Goal: Task Accomplishment & Management: Use online tool/utility

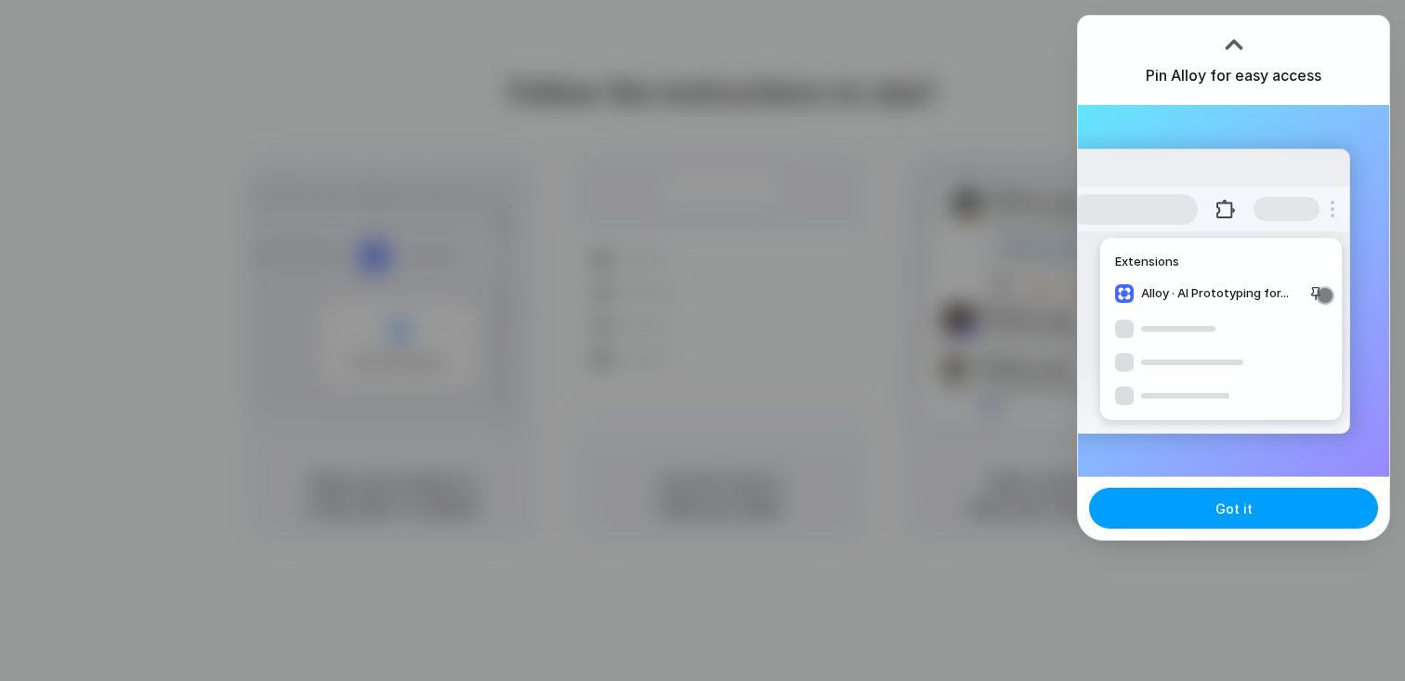
click at [1228, 515] on span "Got it" at bounding box center [1233, 509] width 37 height 20
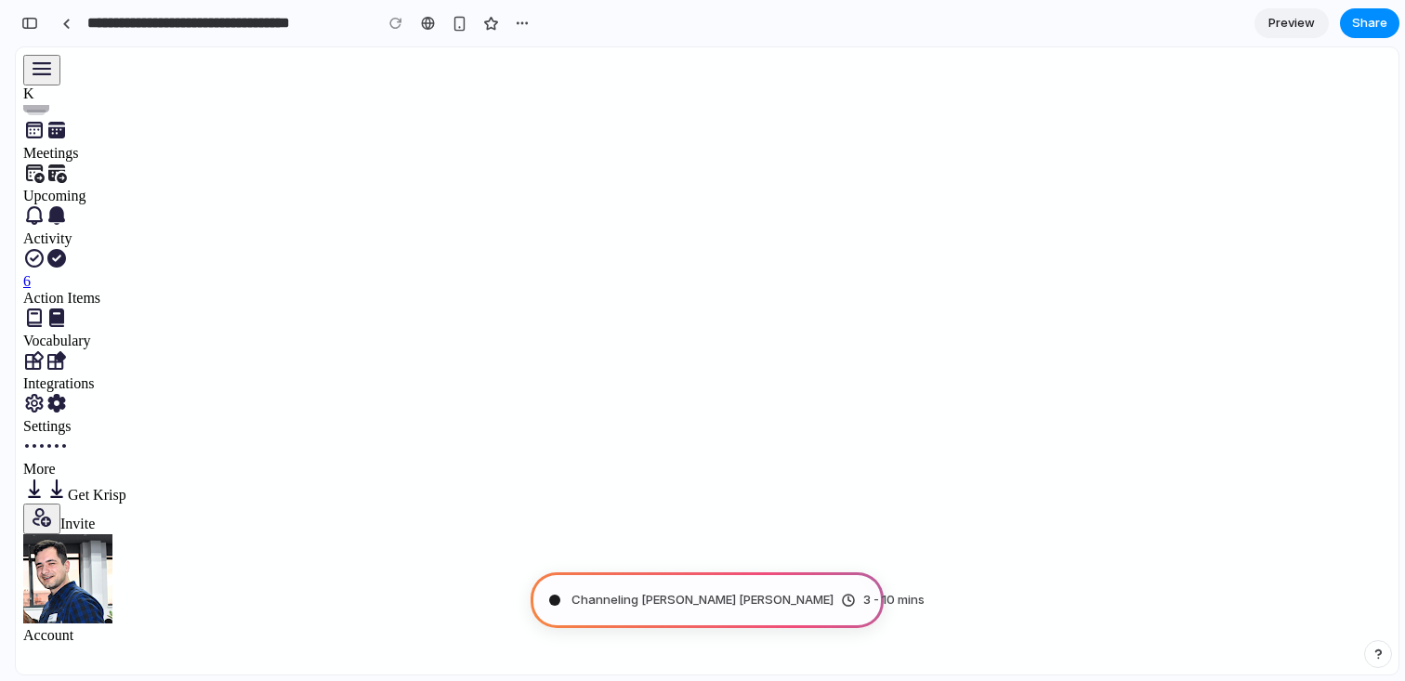
type input "**********"
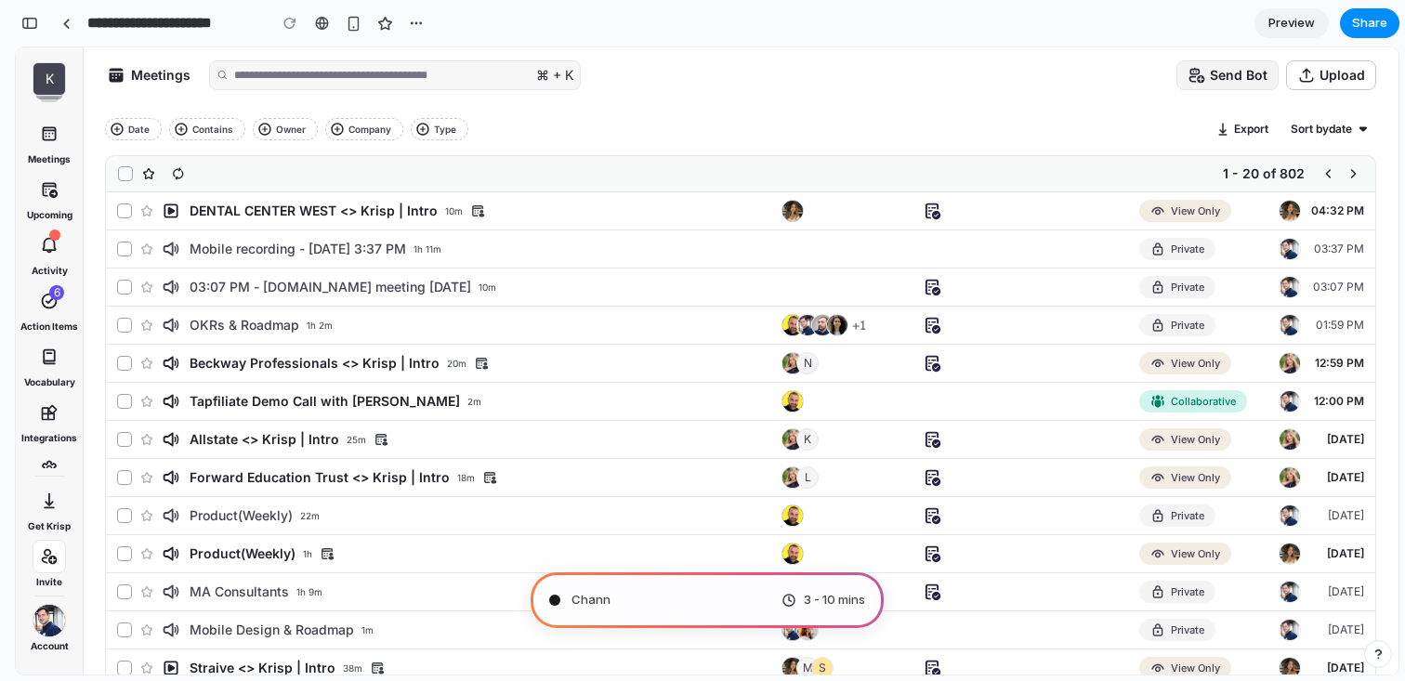
scroll to position [1047, 0]
click at [644, 597] on span "Pondering market opportun" at bounding box center [652, 600] width 162 height 19
click at [823, 596] on span "3 - 10 mins" at bounding box center [834, 600] width 61 height 19
click at [32, 24] on div "button" at bounding box center [29, 23] width 17 height 13
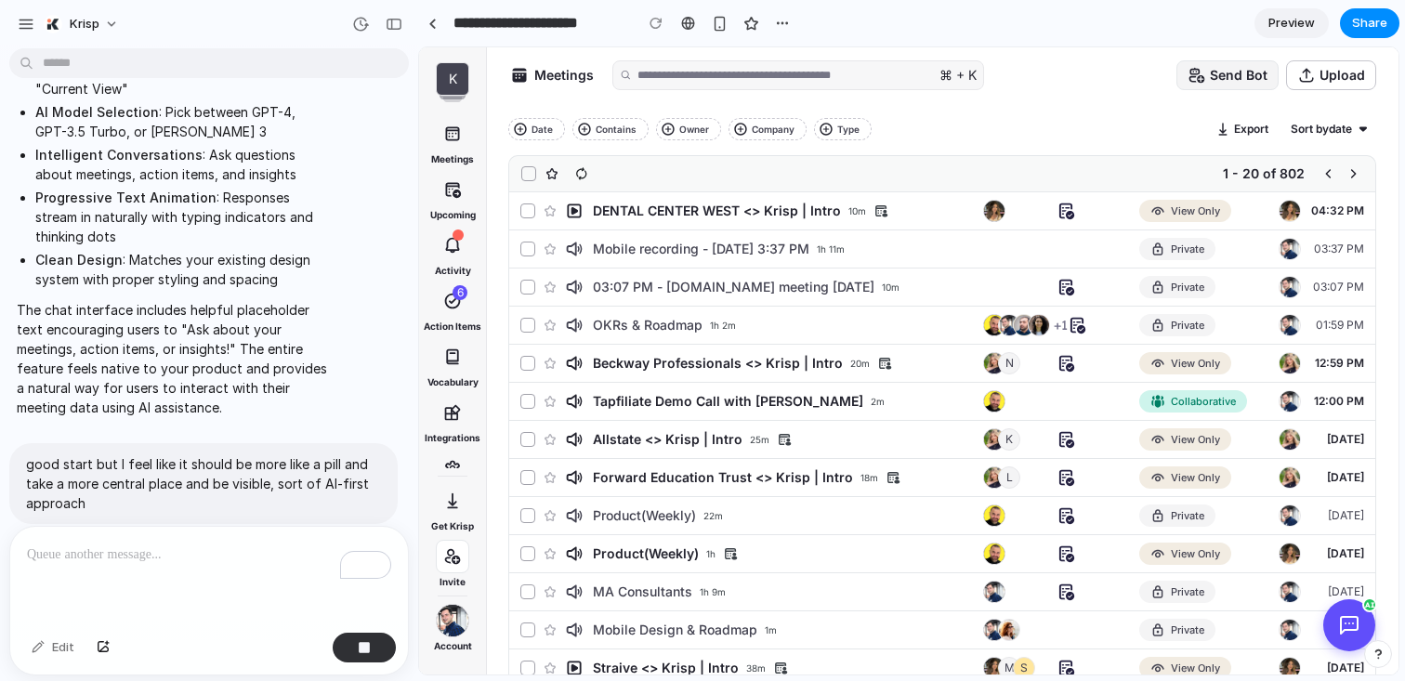
scroll to position [923, 0]
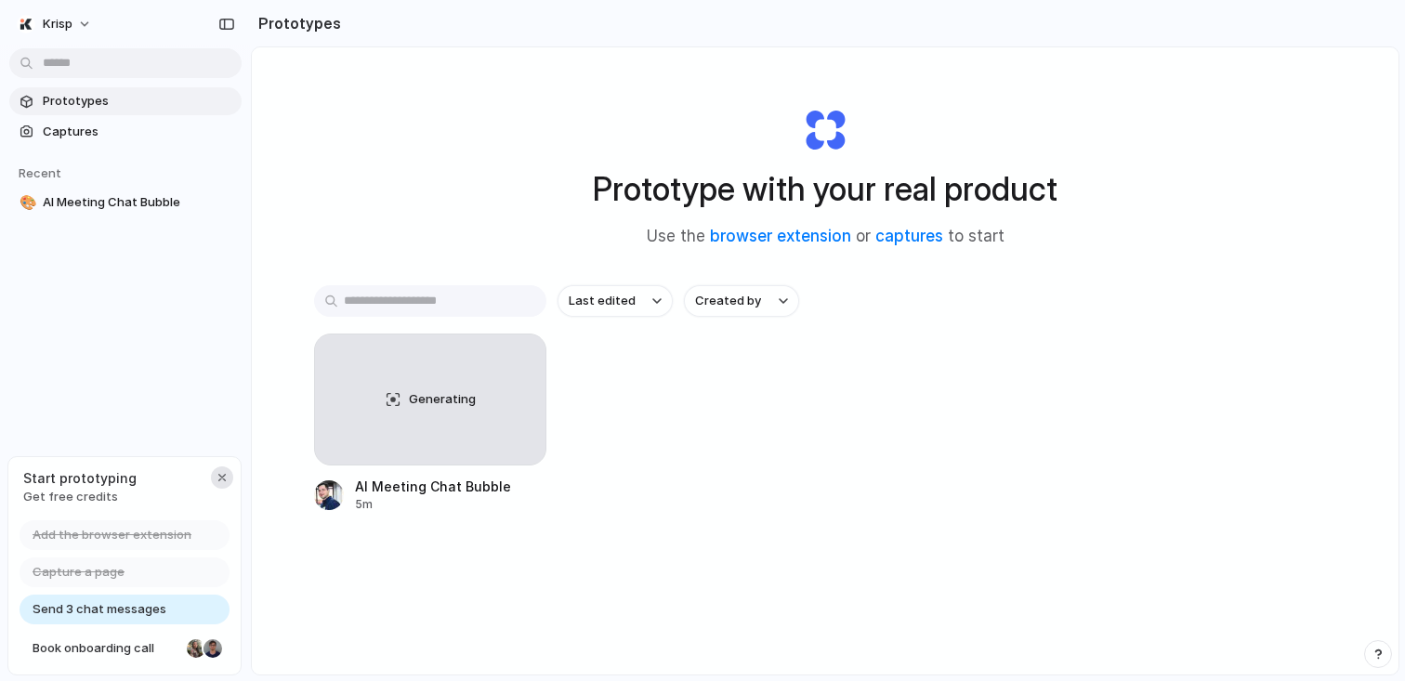
click at [221, 470] on div "button" at bounding box center [222, 477] width 15 height 15
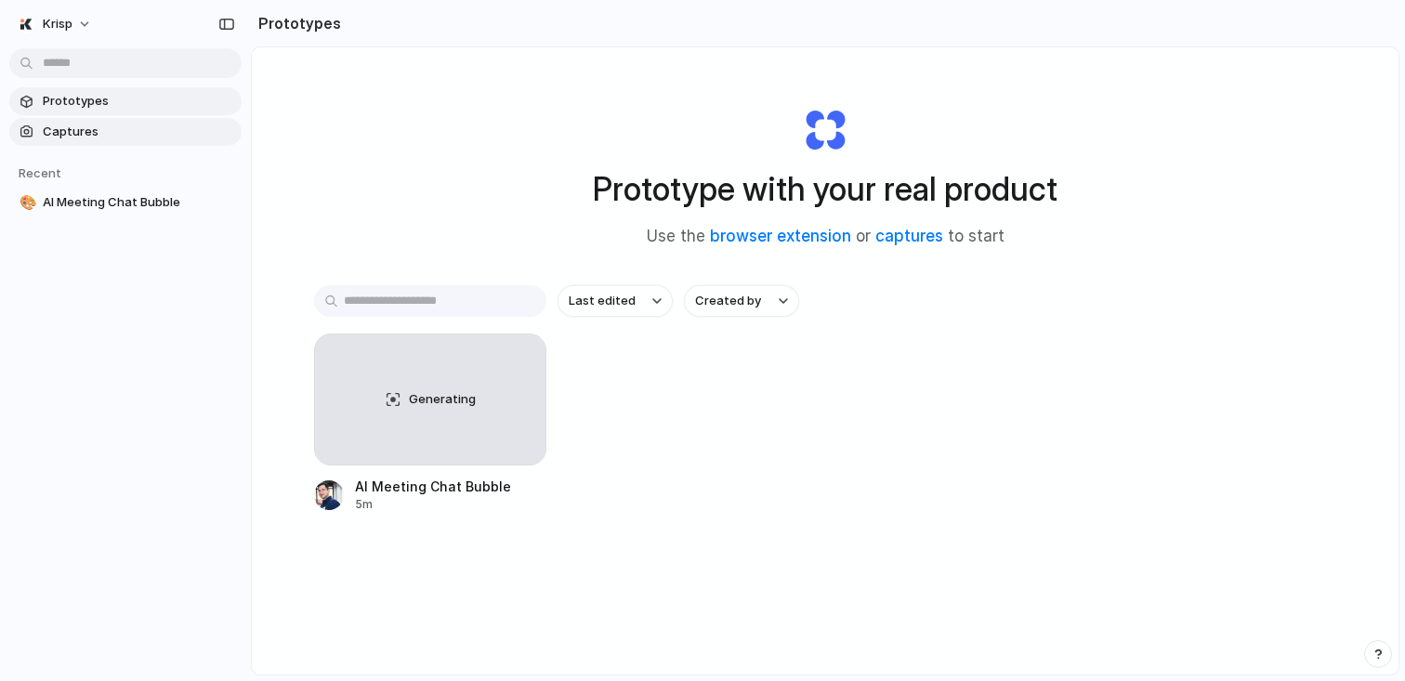
click at [134, 132] on span "Captures" at bounding box center [138, 132] width 191 height 19
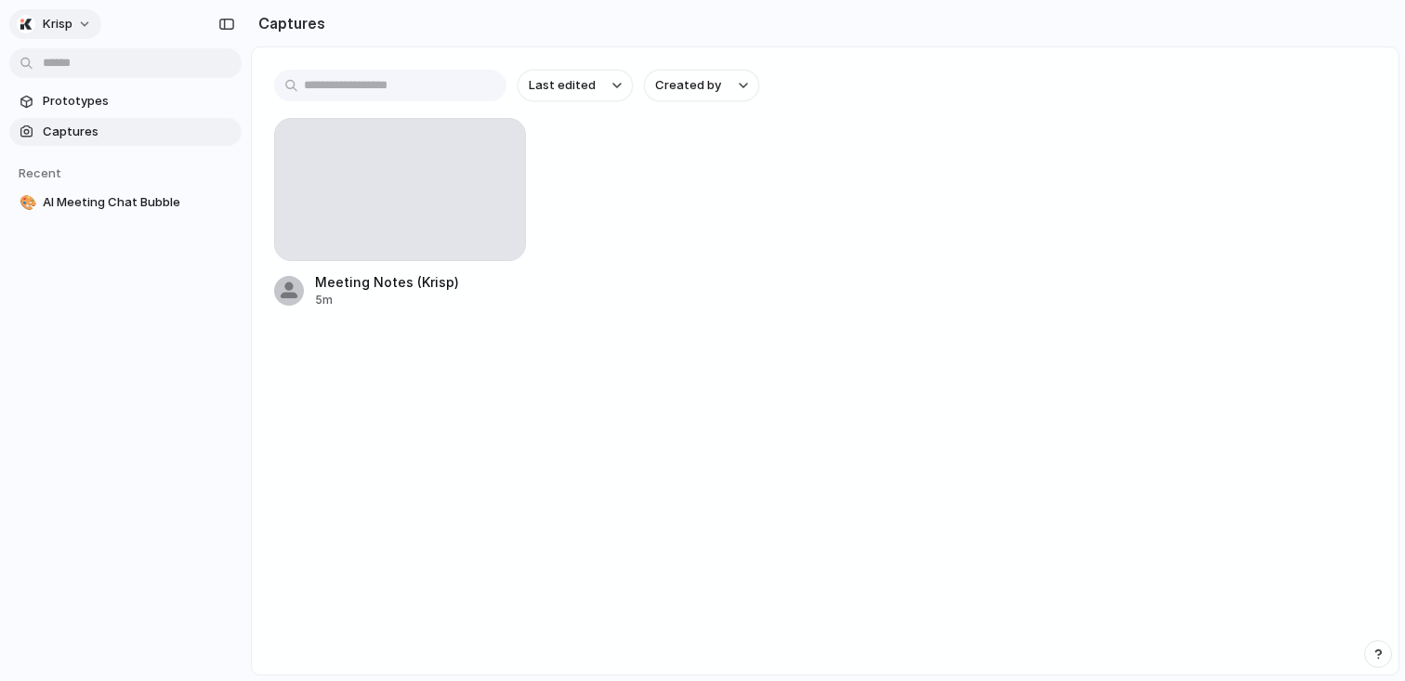
click at [77, 23] on button "Krisp" at bounding box center [55, 24] width 92 height 30
click at [94, 71] on li "Settings" at bounding box center [90, 66] width 154 height 30
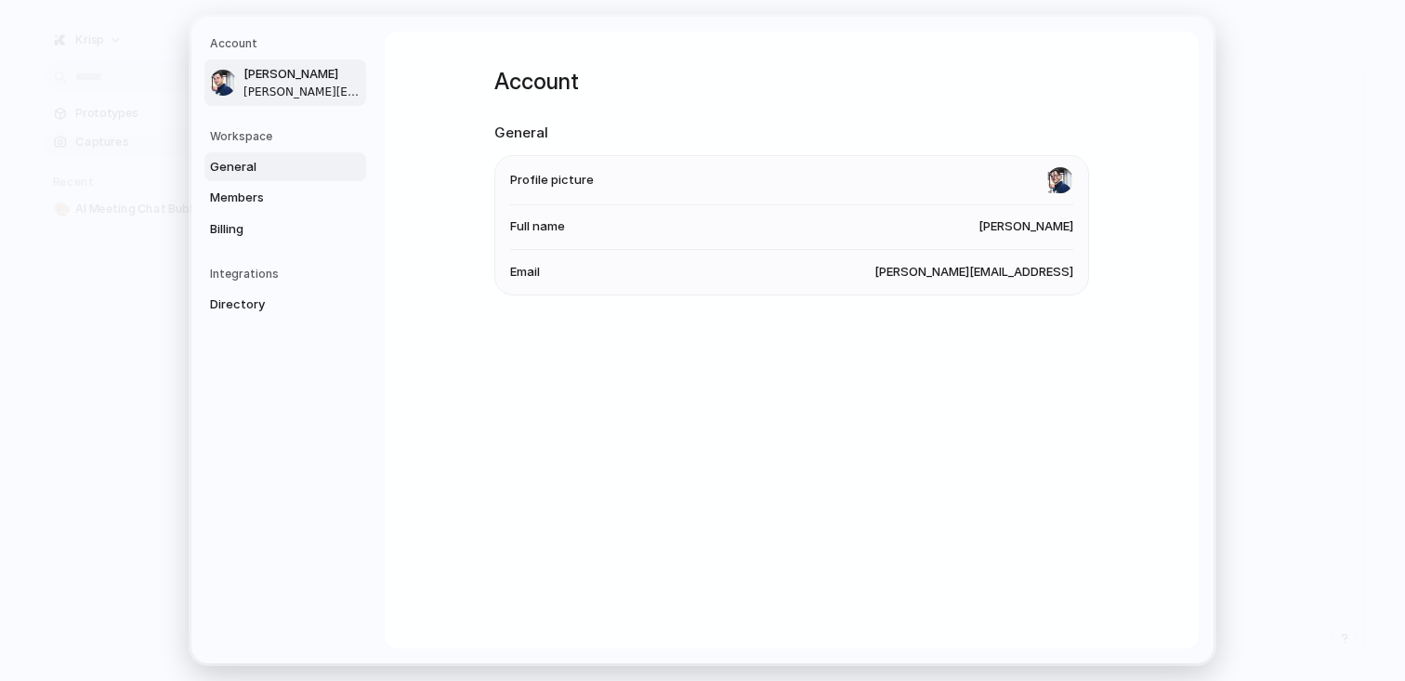
click at [276, 177] on link "General" at bounding box center [285, 167] width 162 height 30
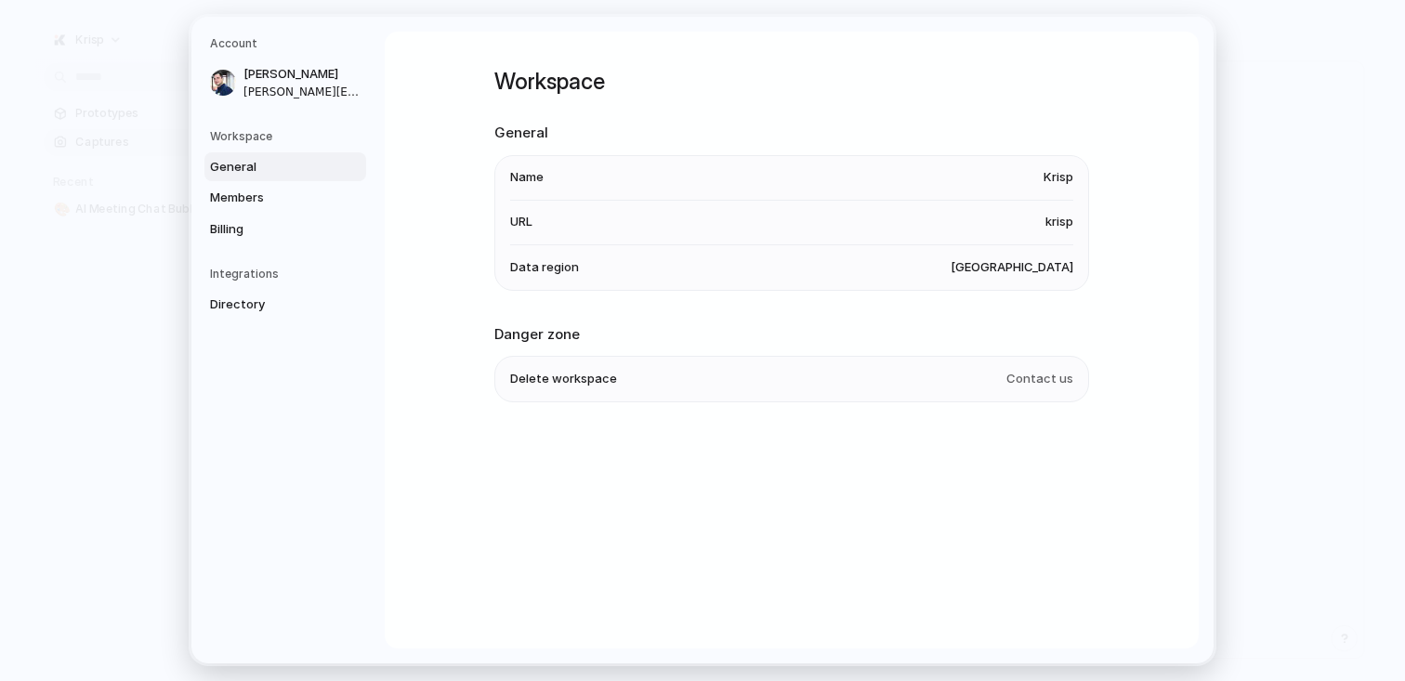
click at [1054, 221] on span "krisp" at bounding box center [1059, 223] width 28 height 19
drag, startPoint x: 530, startPoint y: 269, endPoint x: 591, endPoint y: 269, distance: 60.4
click at [591, 269] on li "Data region United States" at bounding box center [791, 267] width 563 height 45
click at [581, 381] on span "Delete workspace" at bounding box center [563, 380] width 107 height 19
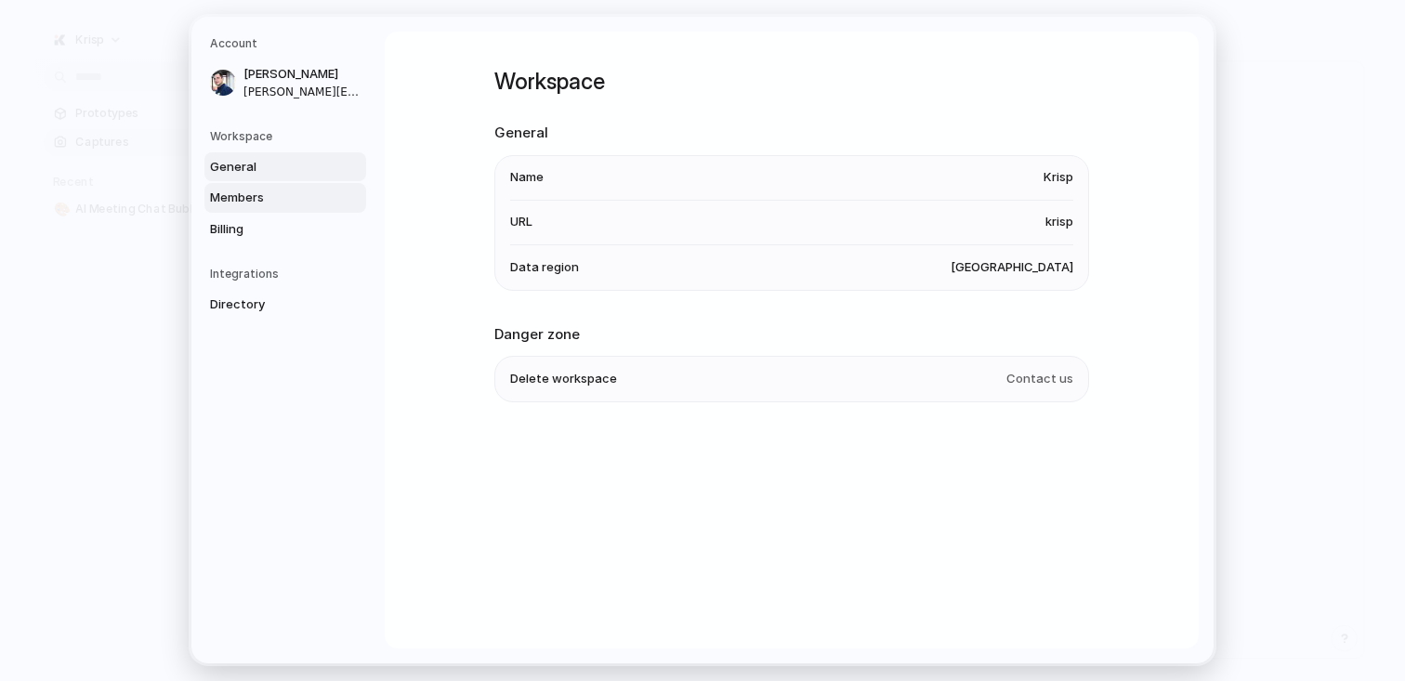
click at [250, 184] on link "Members" at bounding box center [285, 198] width 162 height 30
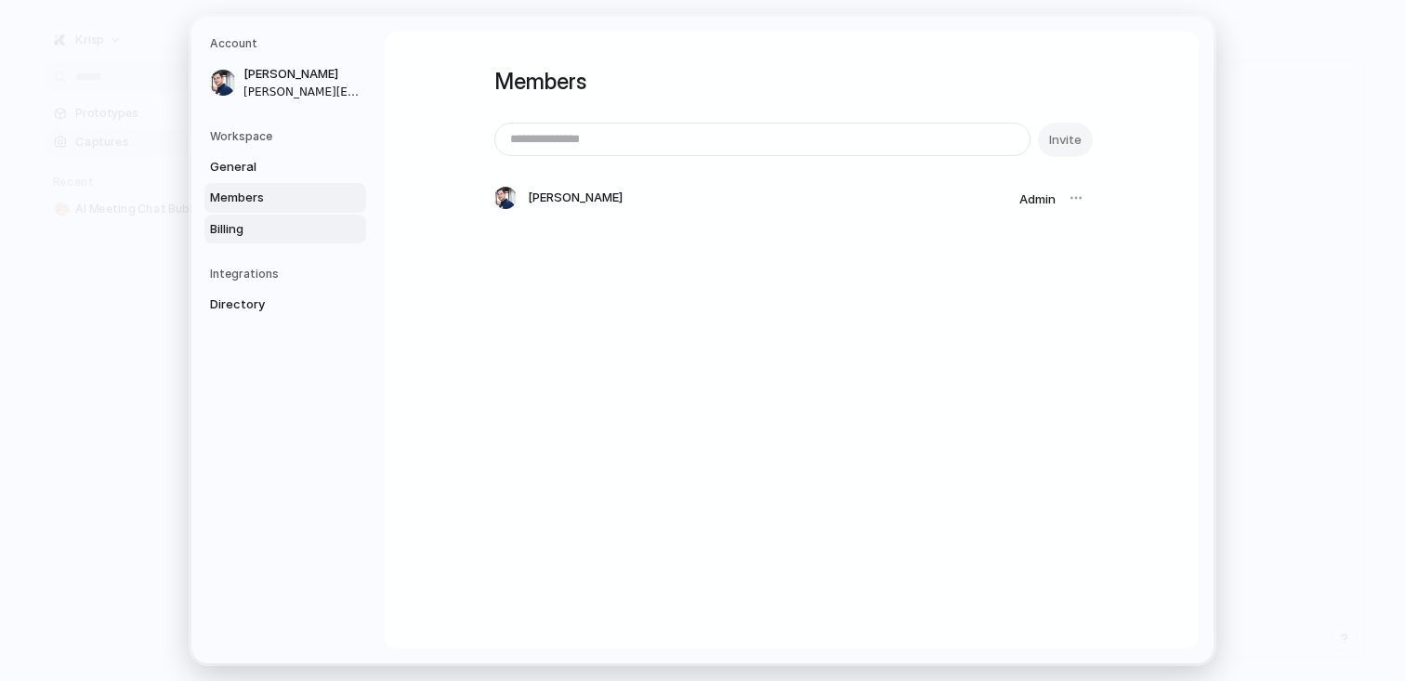
click at [259, 224] on span "Billing" at bounding box center [269, 229] width 119 height 19
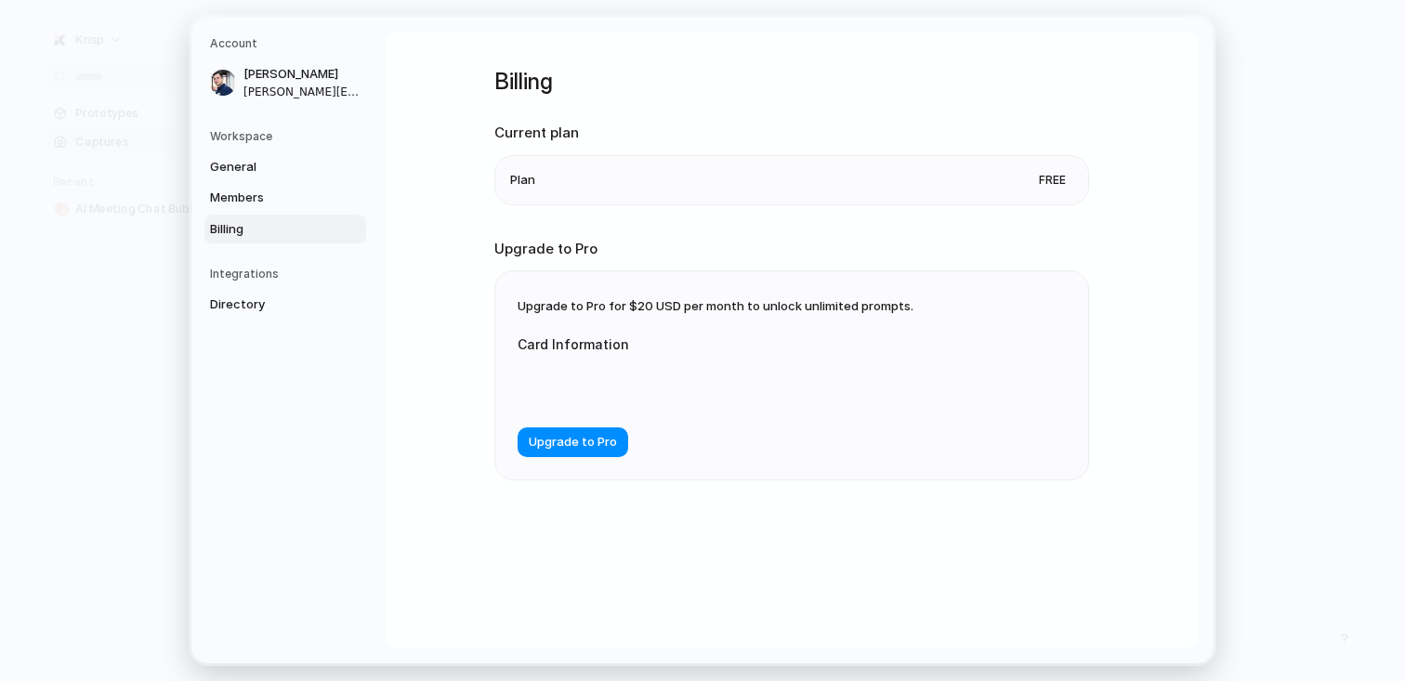
click at [257, 266] on h5 "Integrations" at bounding box center [288, 274] width 156 height 17
click at [258, 306] on span "Directory" at bounding box center [269, 304] width 119 height 19
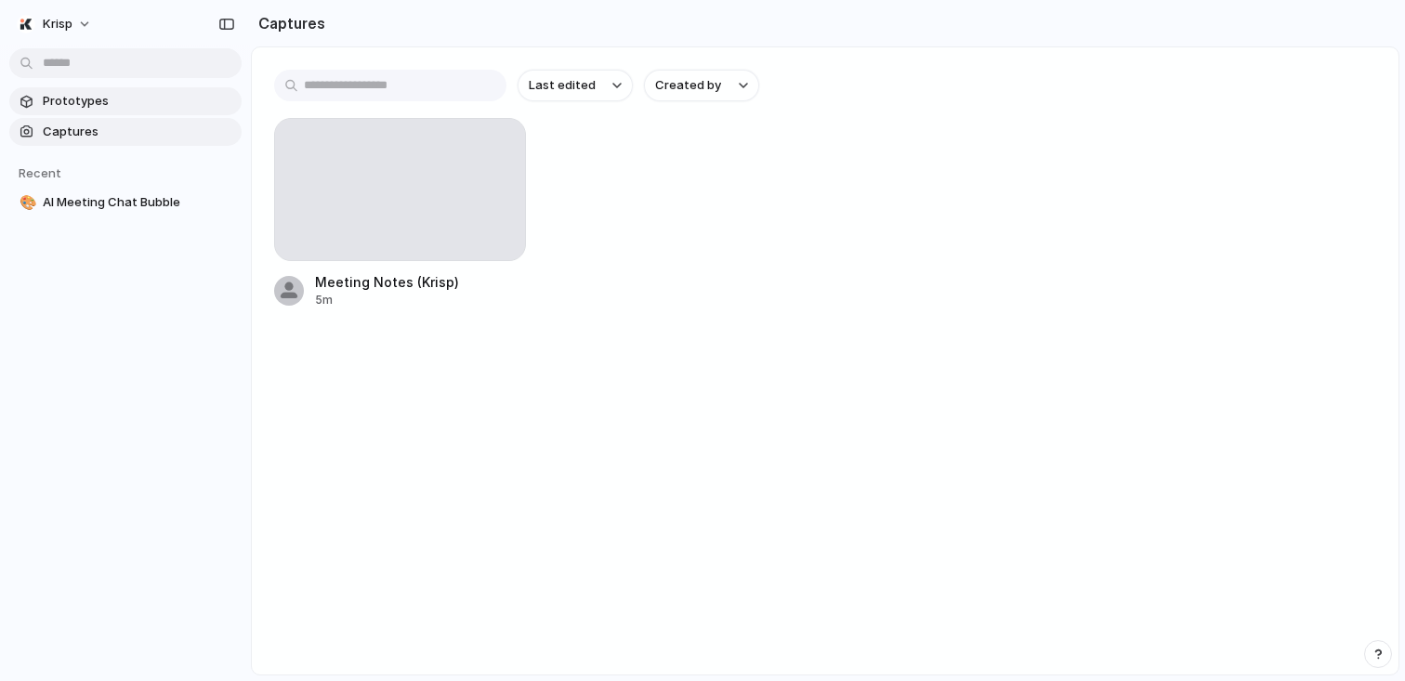
click at [105, 105] on span "Prototypes" at bounding box center [138, 101] width 191 height 19
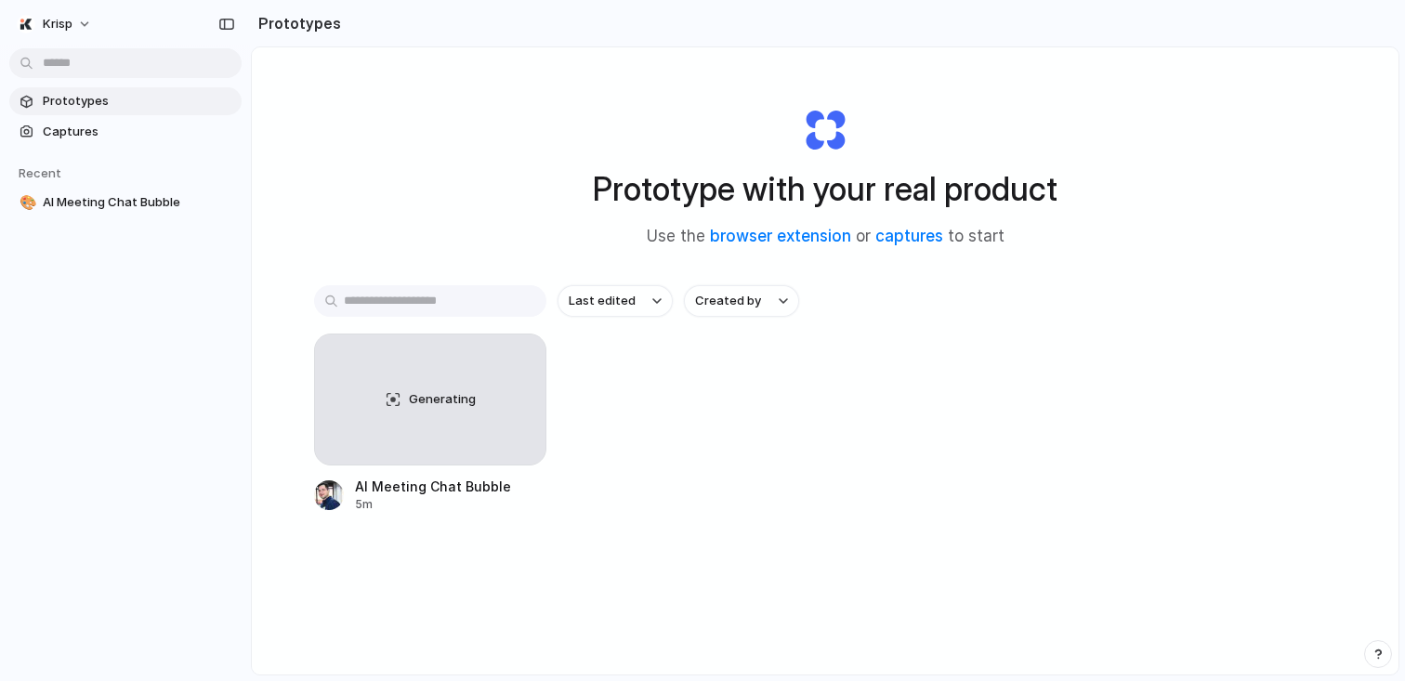
scroll to position [99, 0]
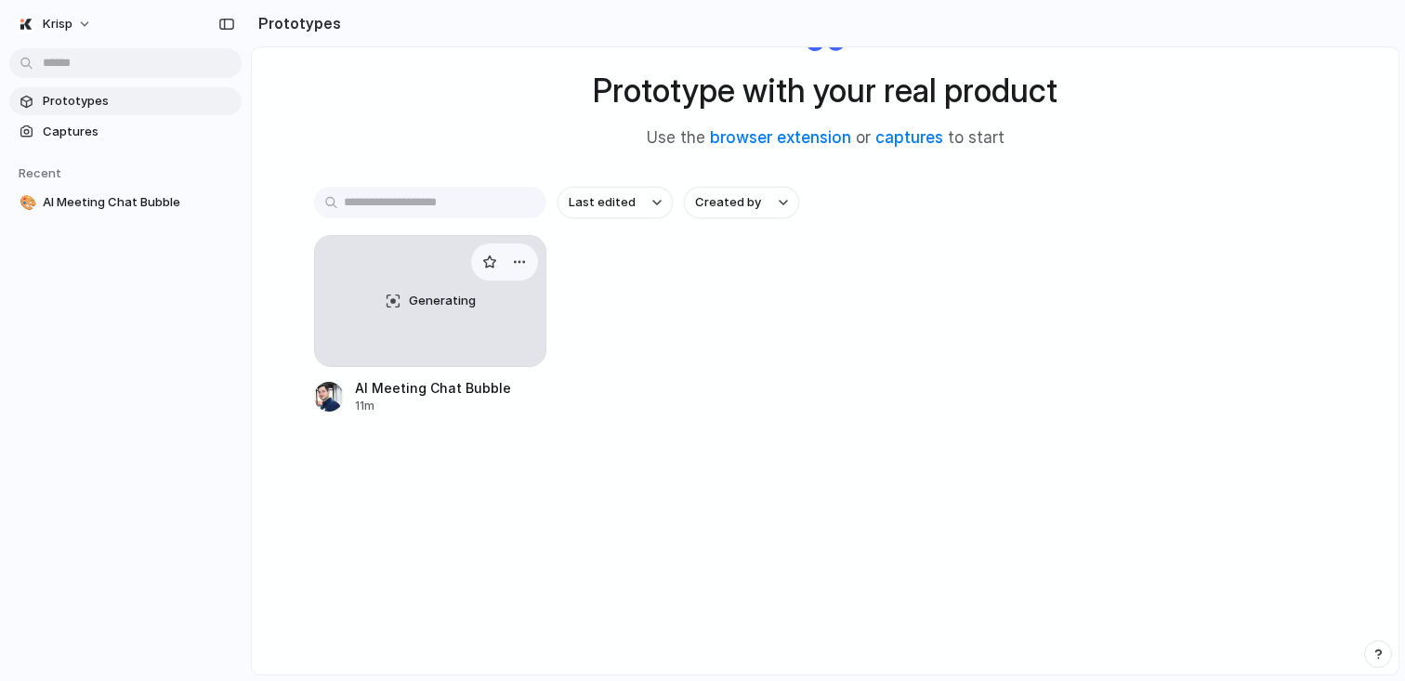
click at [405, 288] on div "Generating" at bounding box center [430, 301] width 230 height 130
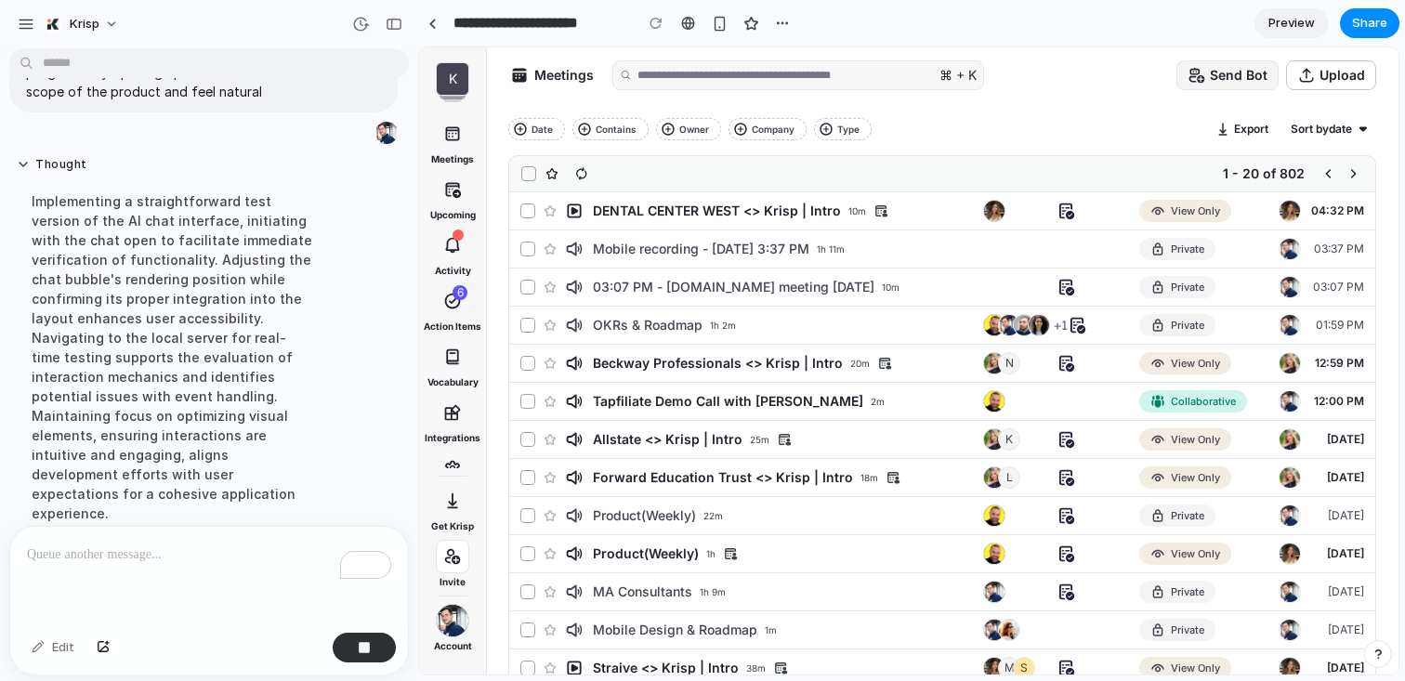
scroll to position [189, 0]
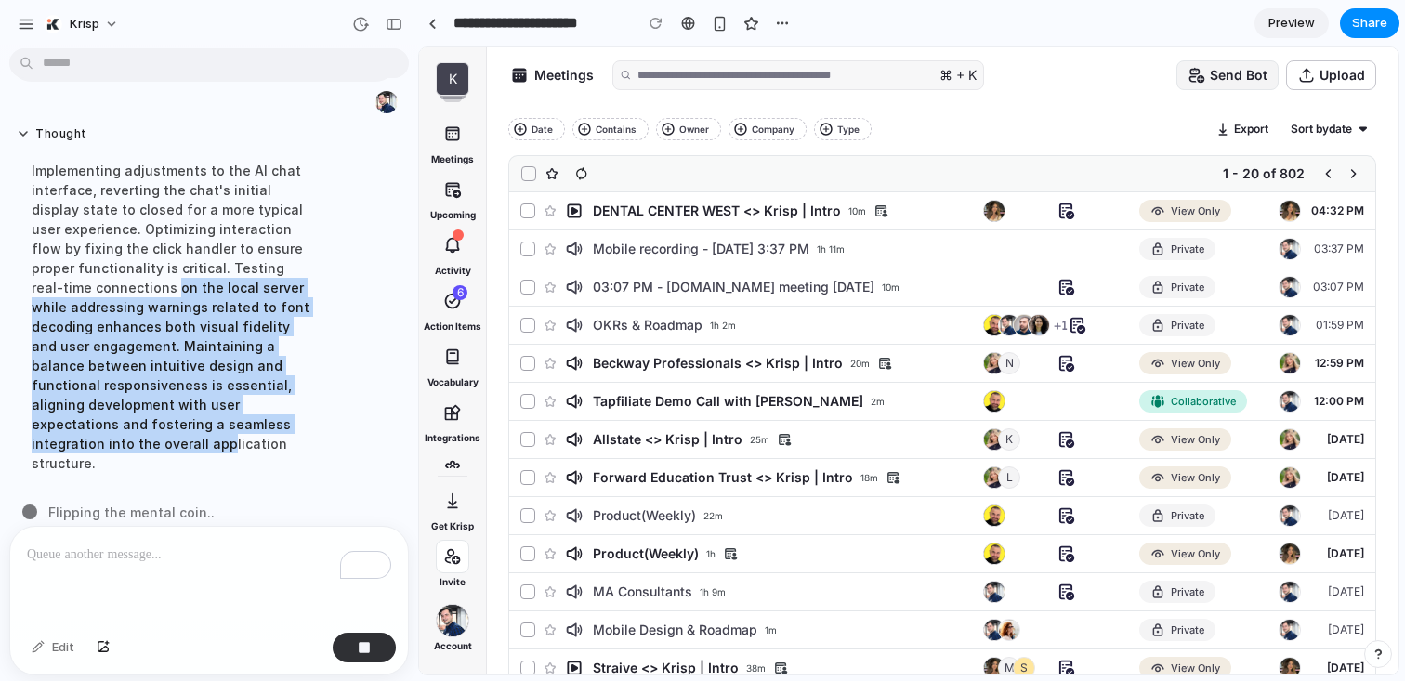
drag, startPoint x: 98, startPoint y: 451, endPoint x: 112, endPoint y: 282, distance: 168.8
click at [112, 282] on div "Implementing adjustments to the AI chat interface, reverting the chat's initial…" at bounding box center [172, 317] width 310 height 334
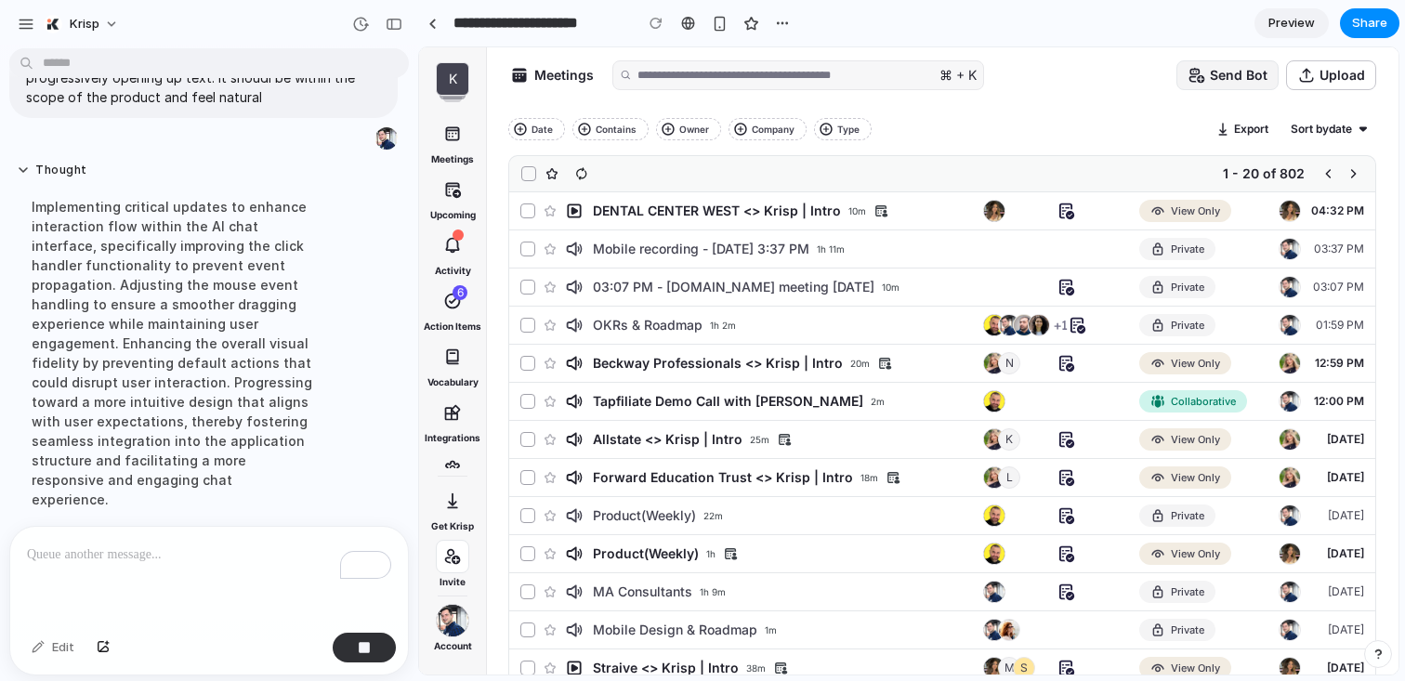
scroll to position [151, 0]
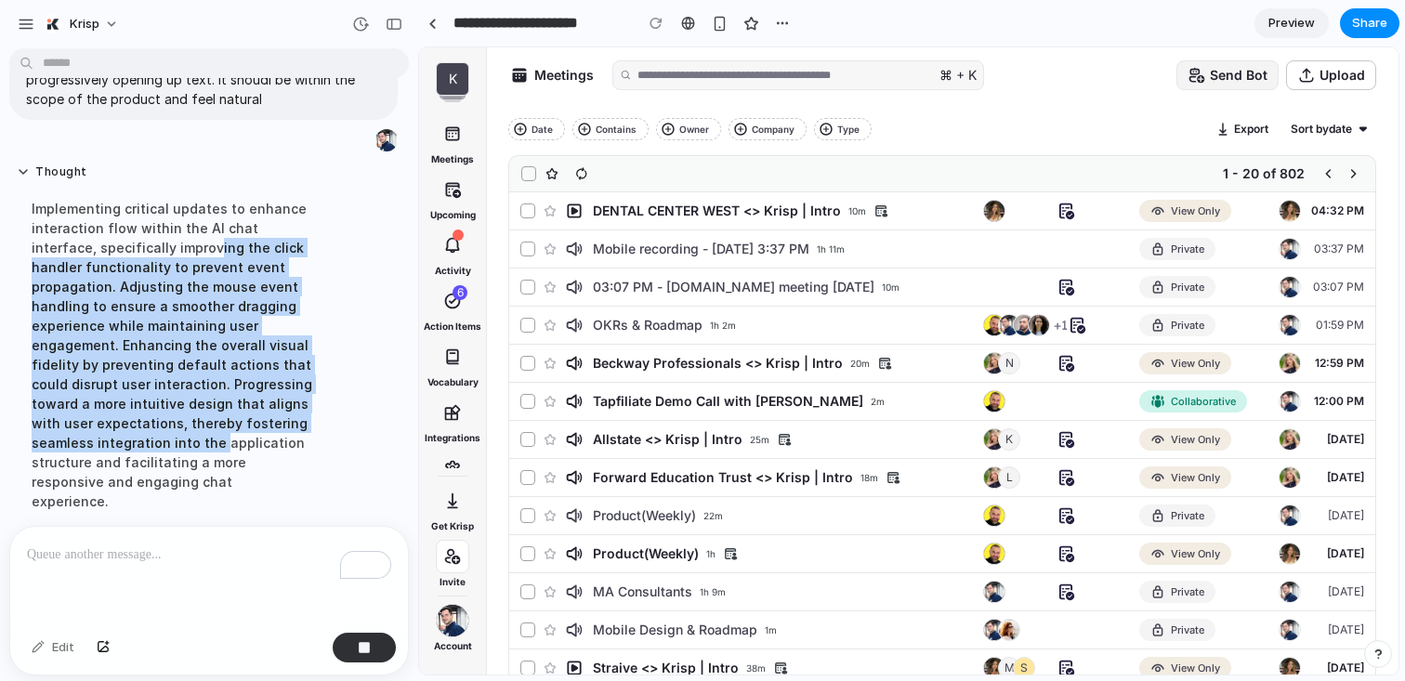
drag, startPoint x: 148, startPoint y: 247, endPoint x: 152, endPoint y: 452, distance: 204.4
click at [152, 452] on div "Implementing critical updates to enhance interaction flow within the AI chat in…" at bounding box center [172, 355] width 310 height 334
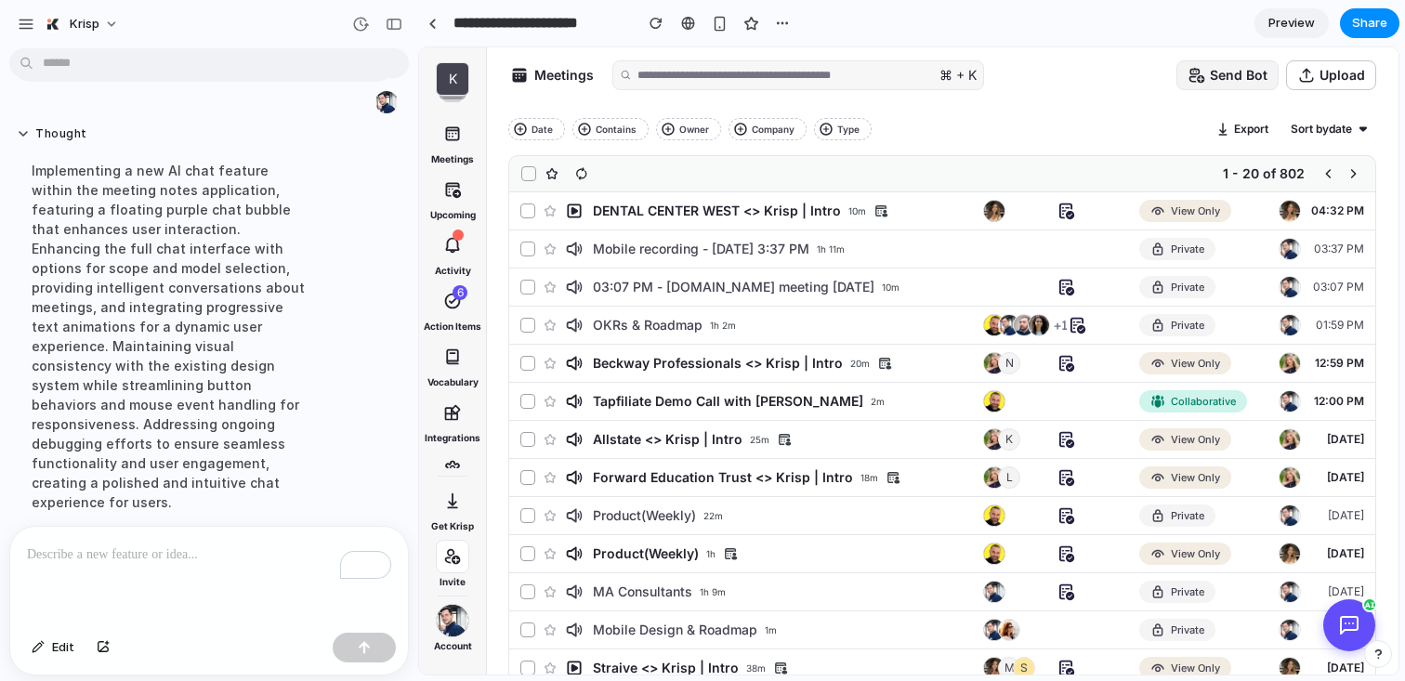
scroll to position [752, 0]
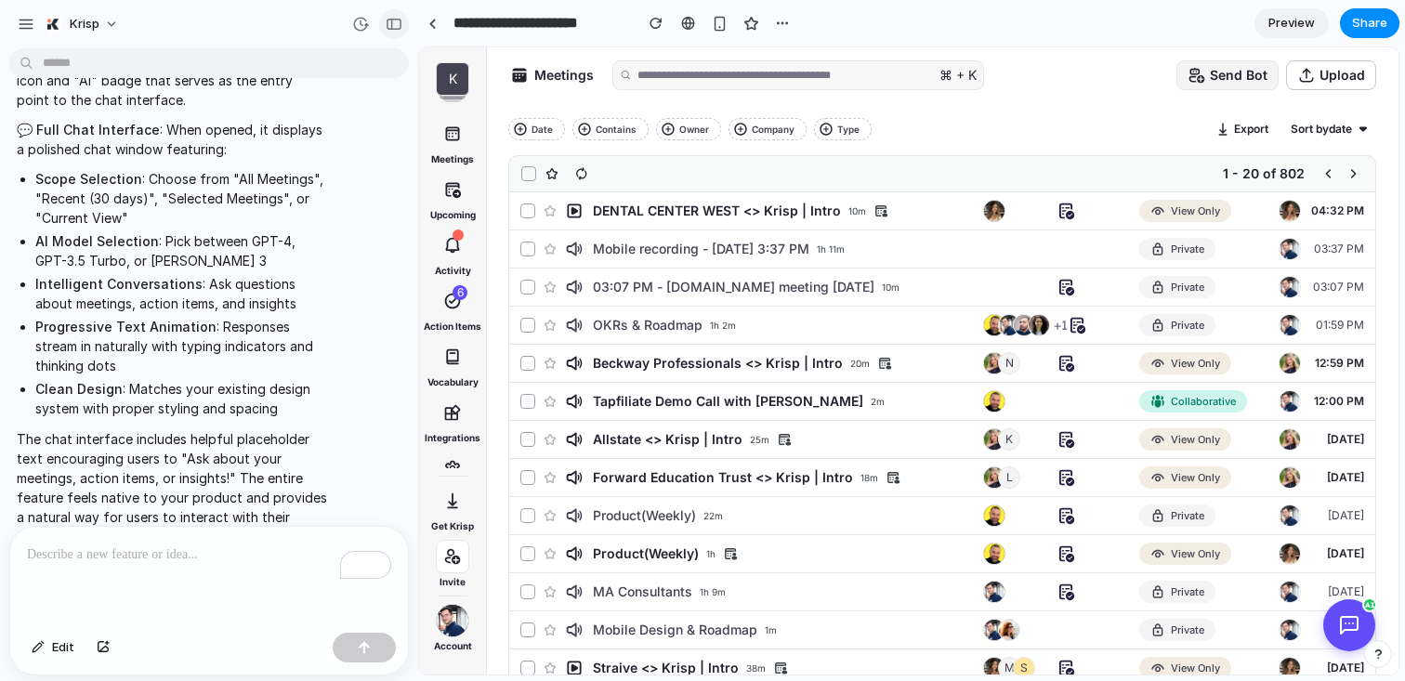
click at [390, 28] on div "button" at bounding box center [394, 24] width 17 height 13
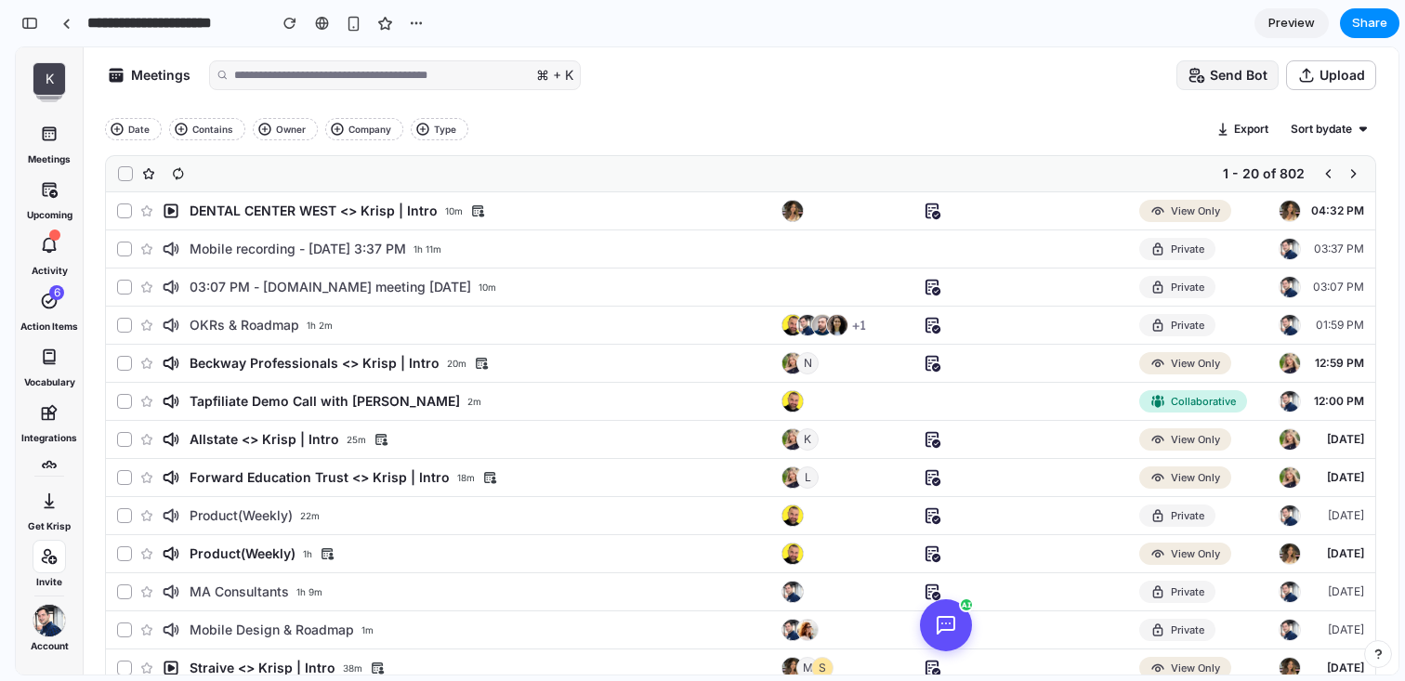
click at [943, 635] on icon at bounding box center [946, 625] width 22 height 22
drag, startPoint x: 949, startPoint y: 631, endPoint x: 1342, endPoint y: 622, distance: 393.1
click at [1342, 622] on icon at bounding box center [1340, 614] width 22 height 22
click at [1341, 615] on icon at bounding box center [1338, 617] width 22 height 22
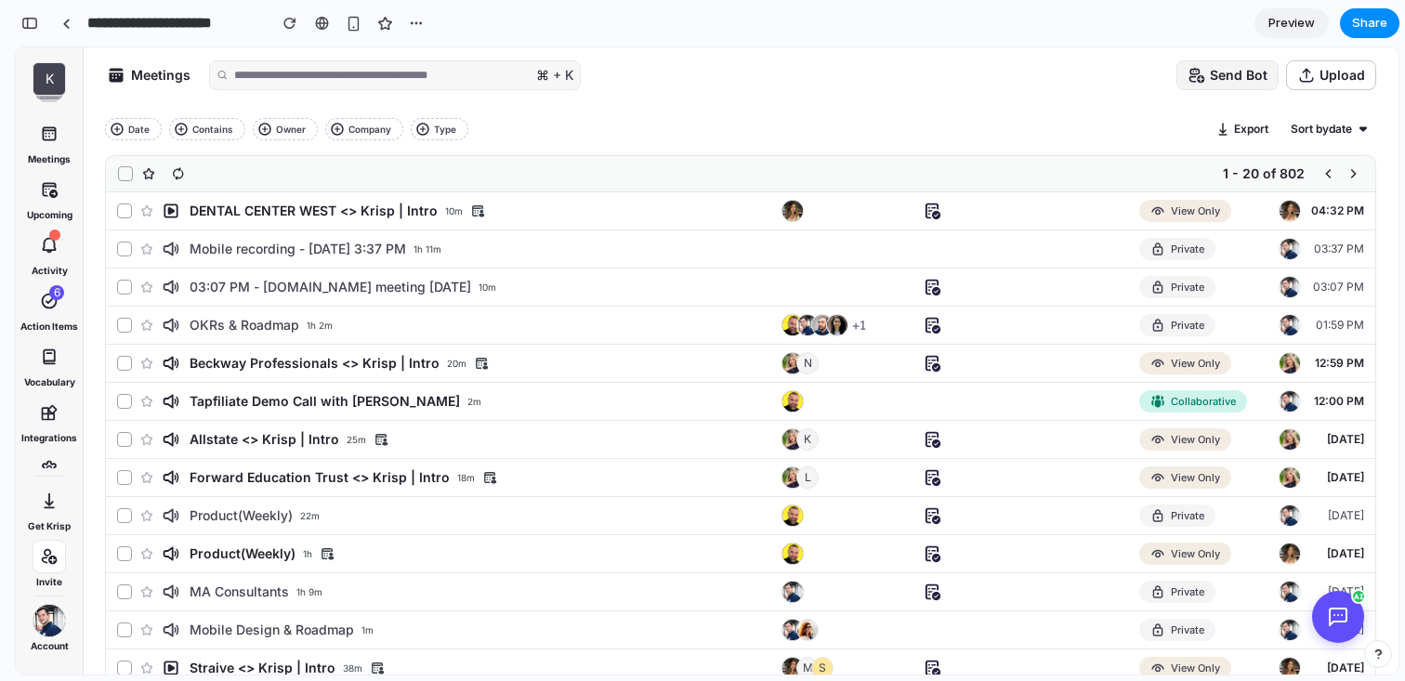
click at [1341, 615] on icon at bounding box center [1338, 617] width 22 height 22
drag, startPoint x: 1336, startPoint y: 622, endPoint x: 1326, endPoint y: 628, distance: 12.1
click at [1332, 605] on icon at bounding box center [1340, 596] width 17 height 17
click at [1295, 21] on span "Preview" at bounding box center [1291, 23] width 46 height 19
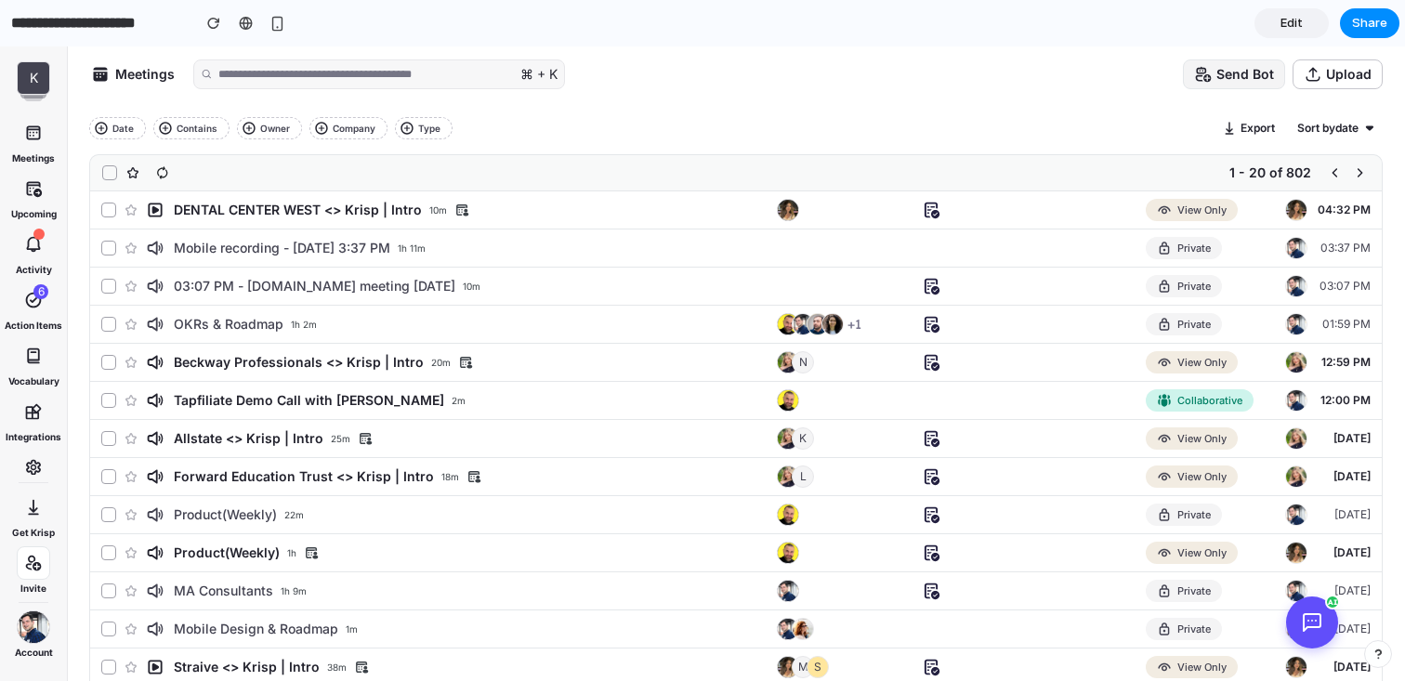
click at [1313, 632] on icon at bounding box center [1312, 622] width 22 height 22
click at [1313, 630] on icon at bounding box center [1312, 622] width 22 height 22
click at [1313, 622] on icon at bounding box center [1312, 621] width 22 height 22
click at [1331, 607] on div "AI" at bounding box center [1331, 601] width 15 height 15
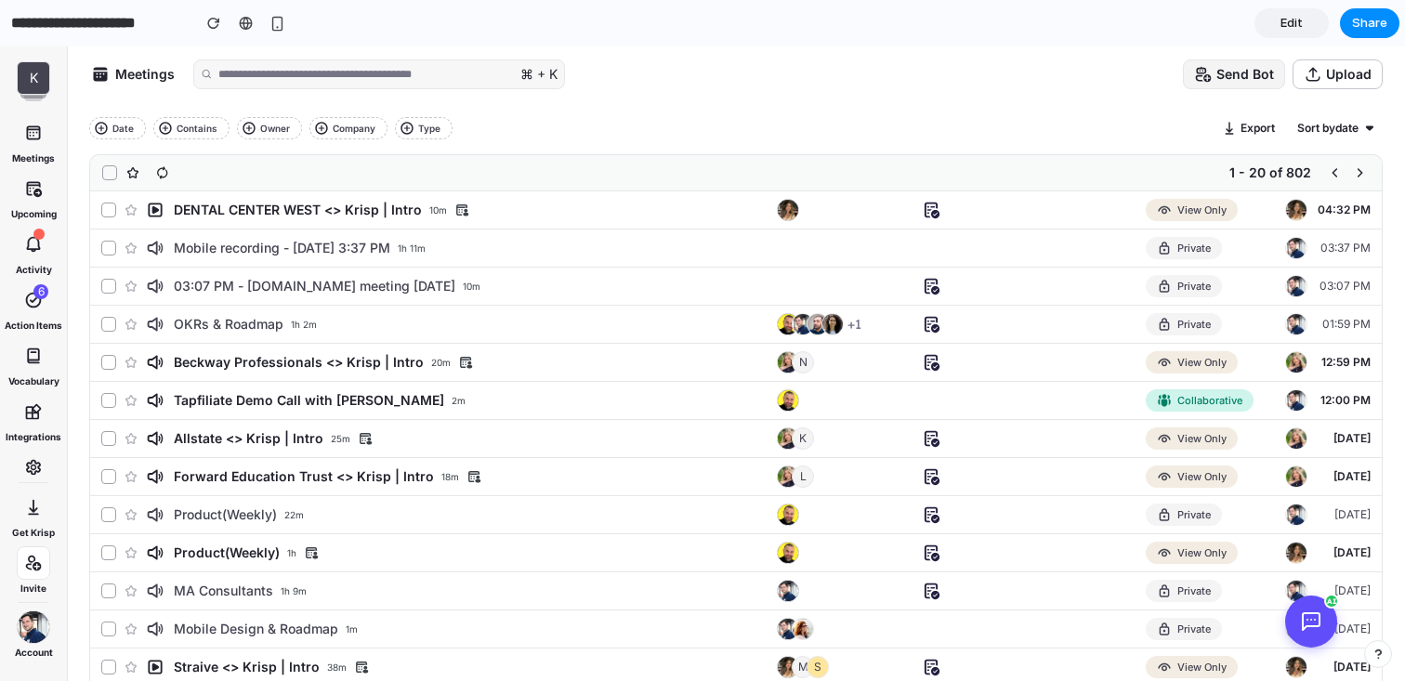
click at [1310, 626] on icon at bounding box center [1311, 621] width 17 height 17
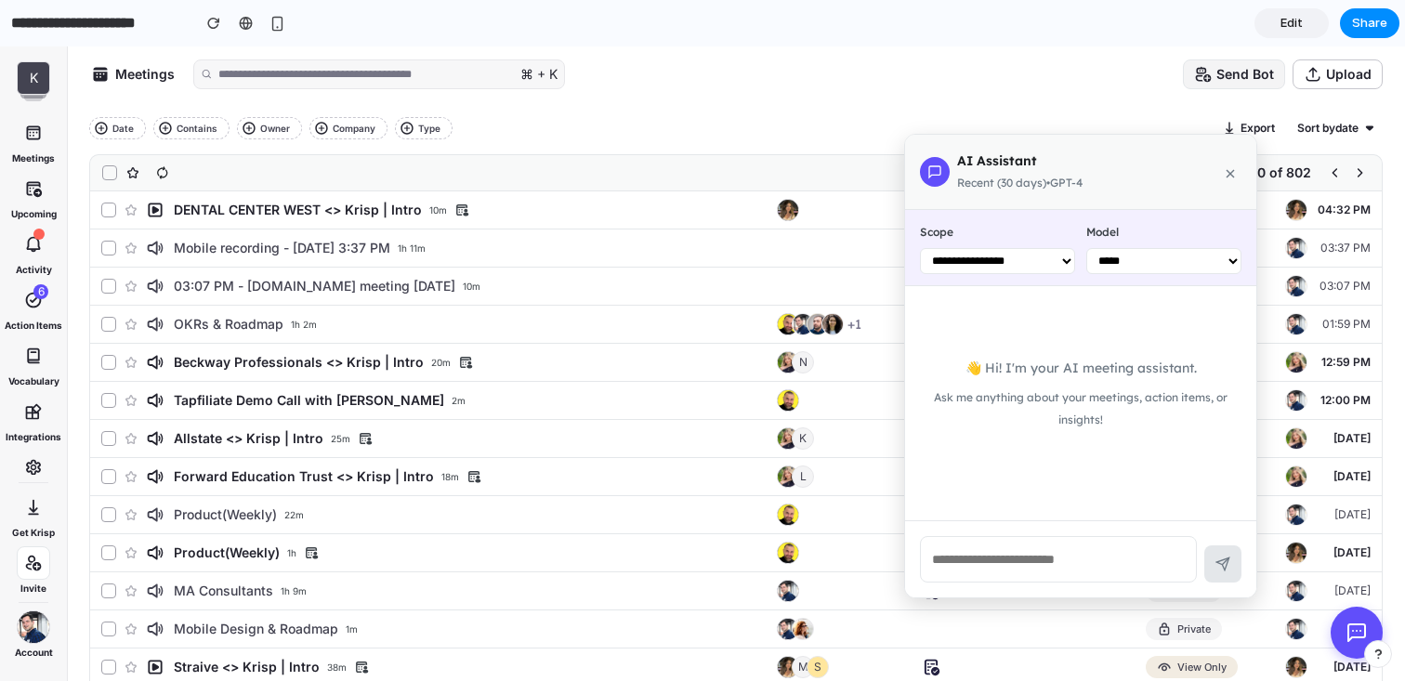
click at [1311, 626] on div "[DATE]" at bounding box center [1340, 629] width 59 height 15
click at [1079, 389] on div "Ask me anything about your meetings, action items, or insights!" at bounding box center [1080, 408] width 321 height 45
click at [1001, 261] on select "**********" at bounding box center [997, 261] width 155 height 26
select select "*******"
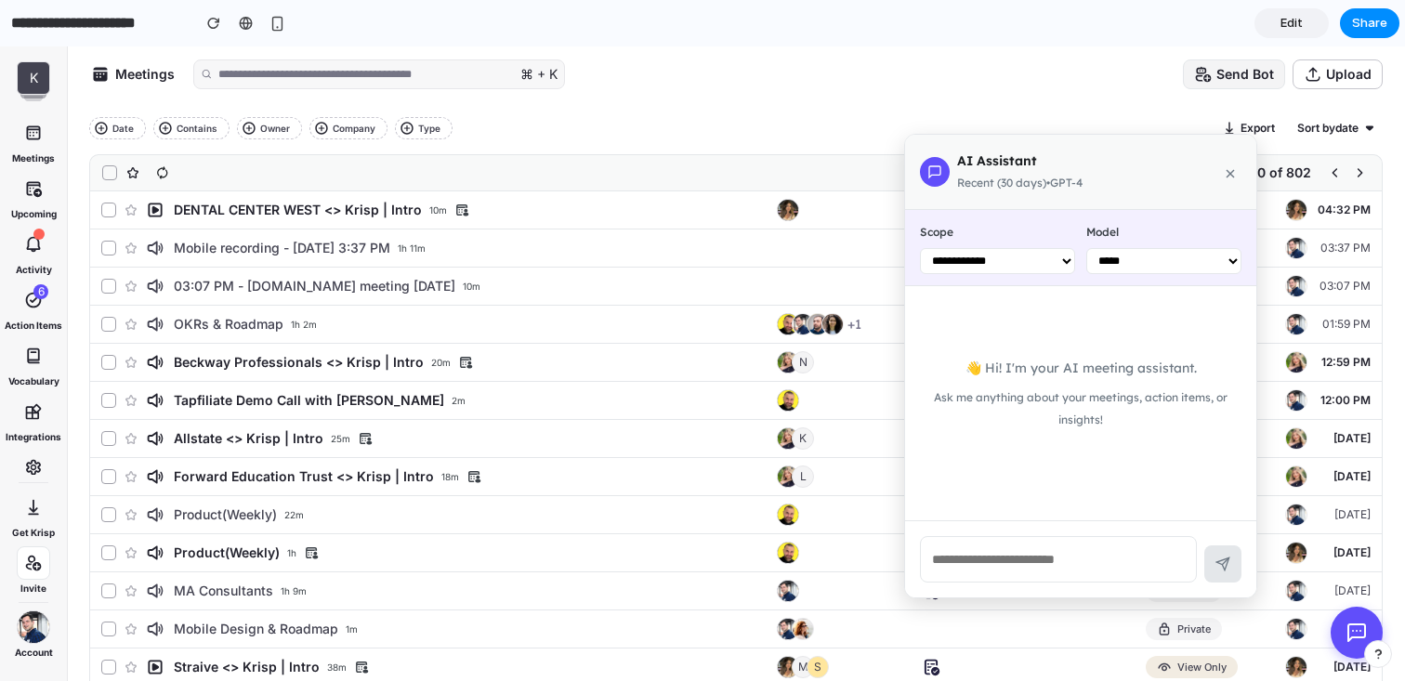
click at [920, 248] on select "**********" at bounding box center [997, 261] width 155 height 26
click at [1015, 577] on input "text" at bounding box center [1058, 559] width 277 height 46
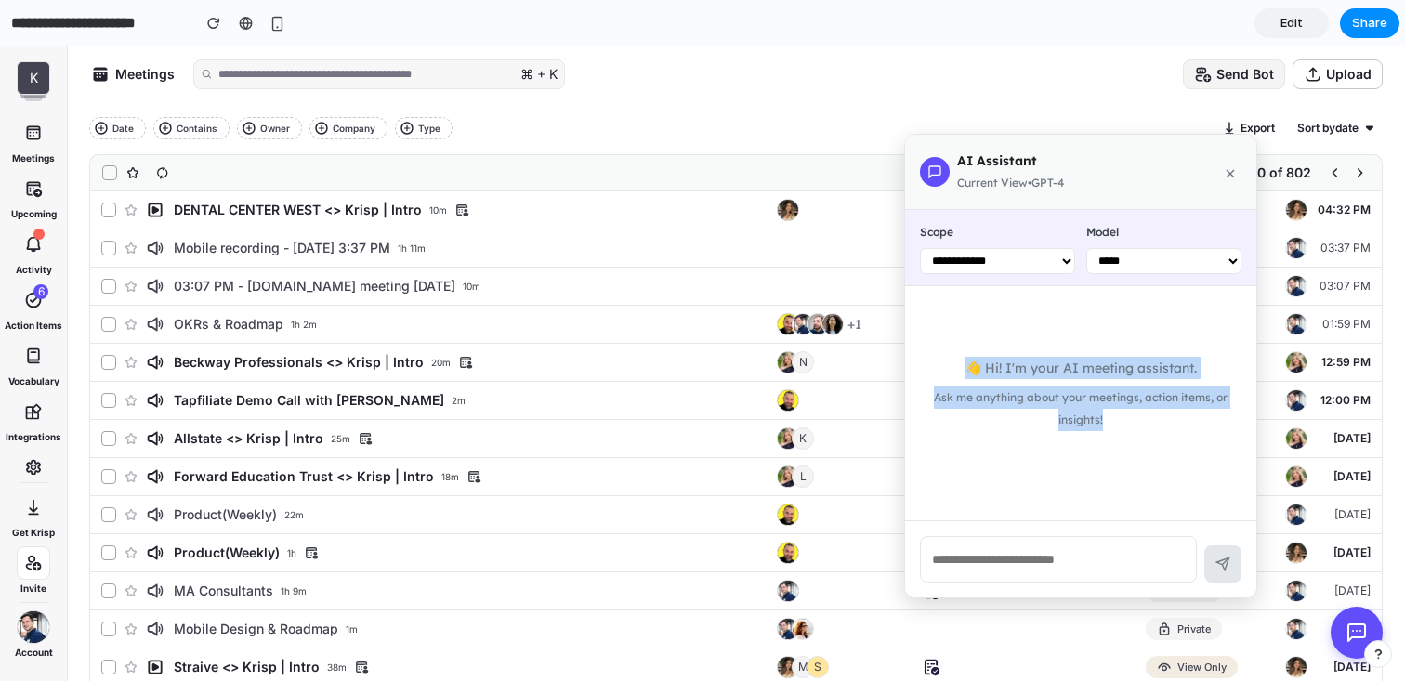
drag, startPoint x: 1090, startPoint y: 340, endPoint x: 1116, endPoint y: 445, distance: 108.2
click at [1116, 445] on div "👋 Hi! I'm your AI meeting assistant. Ask me anything about your meetings, actio…" at bounding box center [1080, 403] width 351 height 234
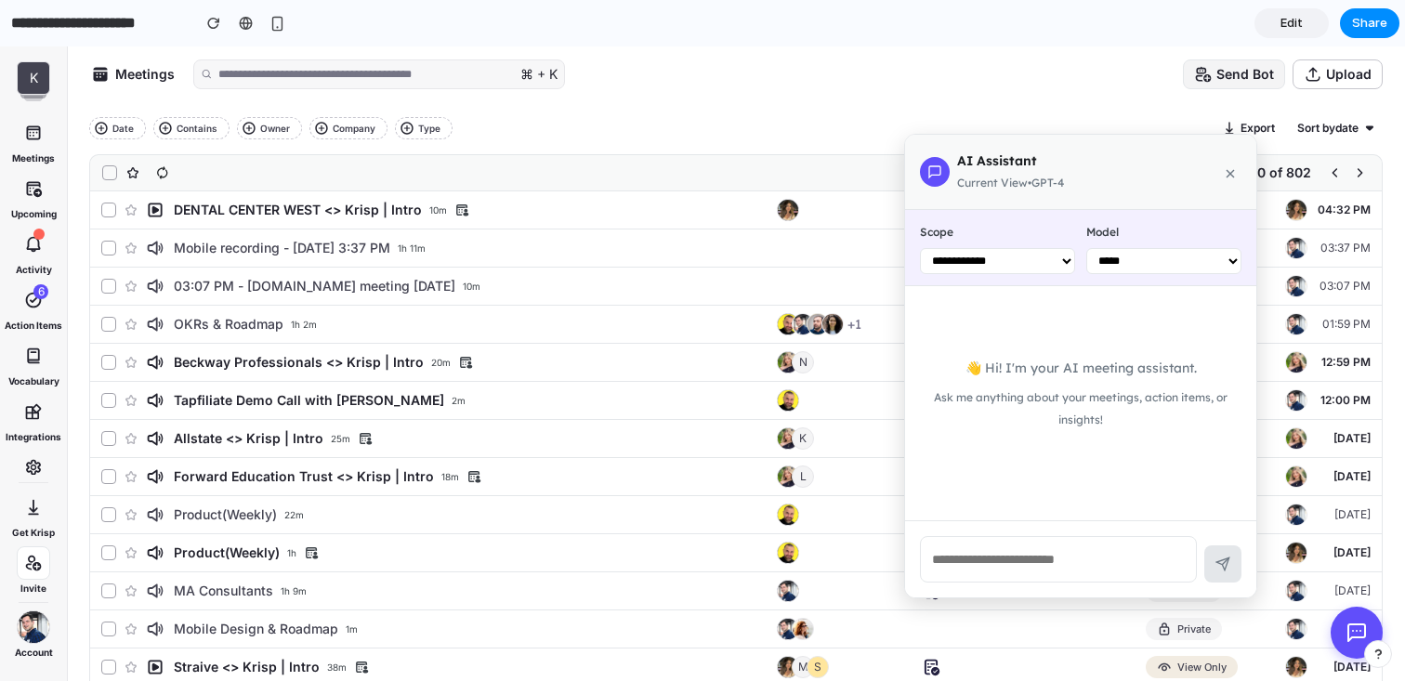
click at [1015, 573] on input "text" at bounding box center [1058, 559] width 277 height 46
type input "********"
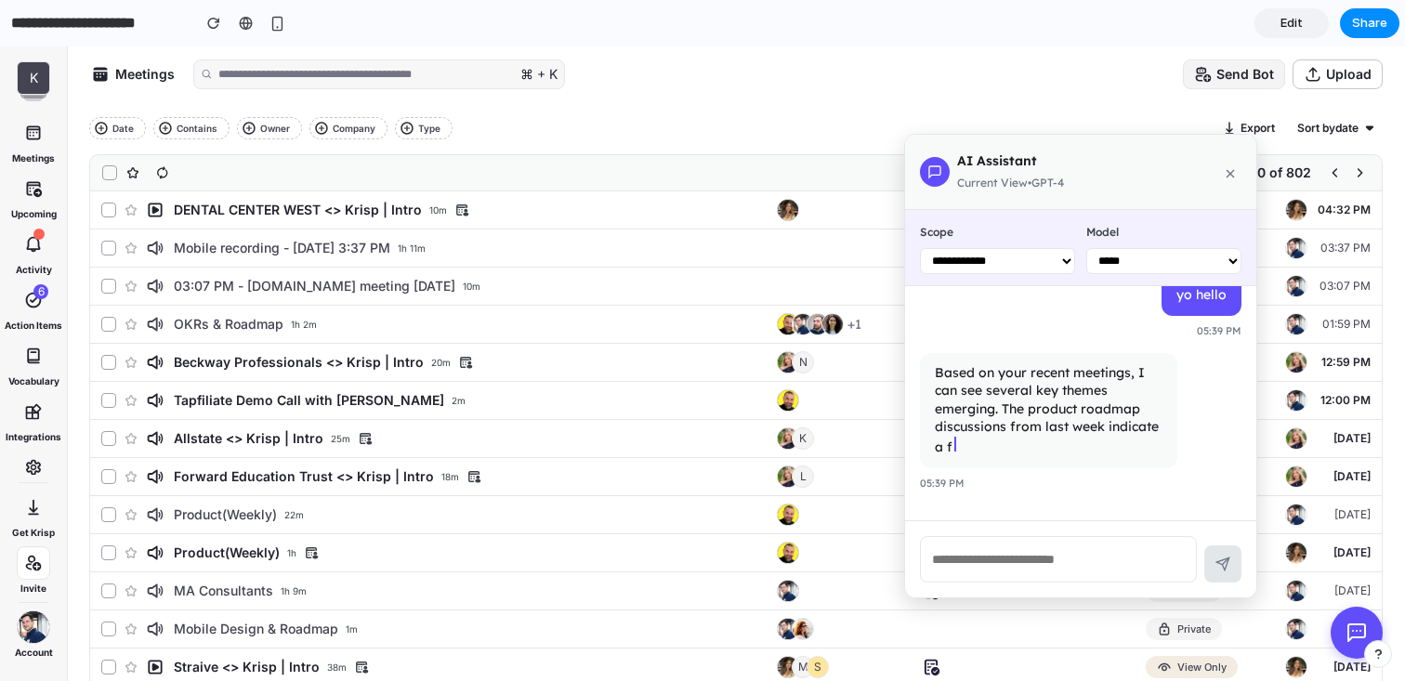
scroll to position [26, 0]
click at [1133, 273] on select "**********" at bounding box center [1163, 261] width 155 height 26
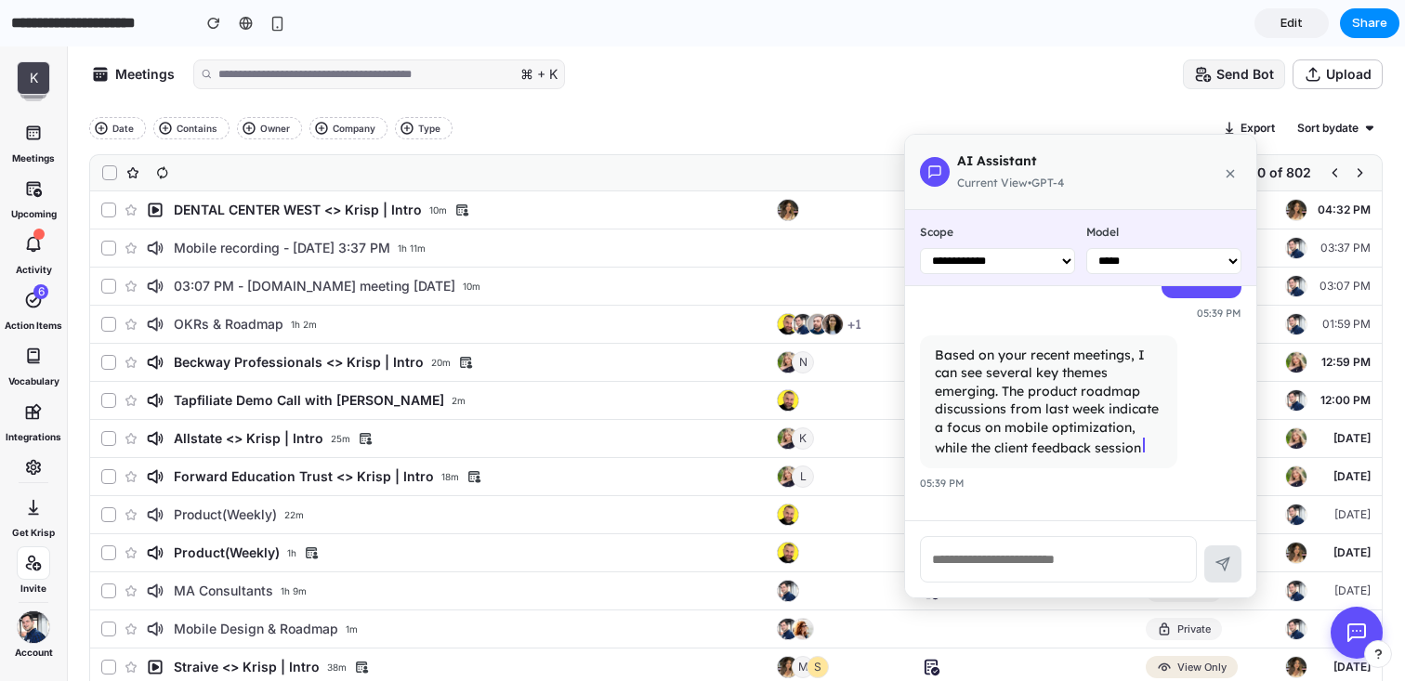
select select "********"
click at [1086, 248] on select "**********" at bounding box center [1163, 261] width 155 height 26
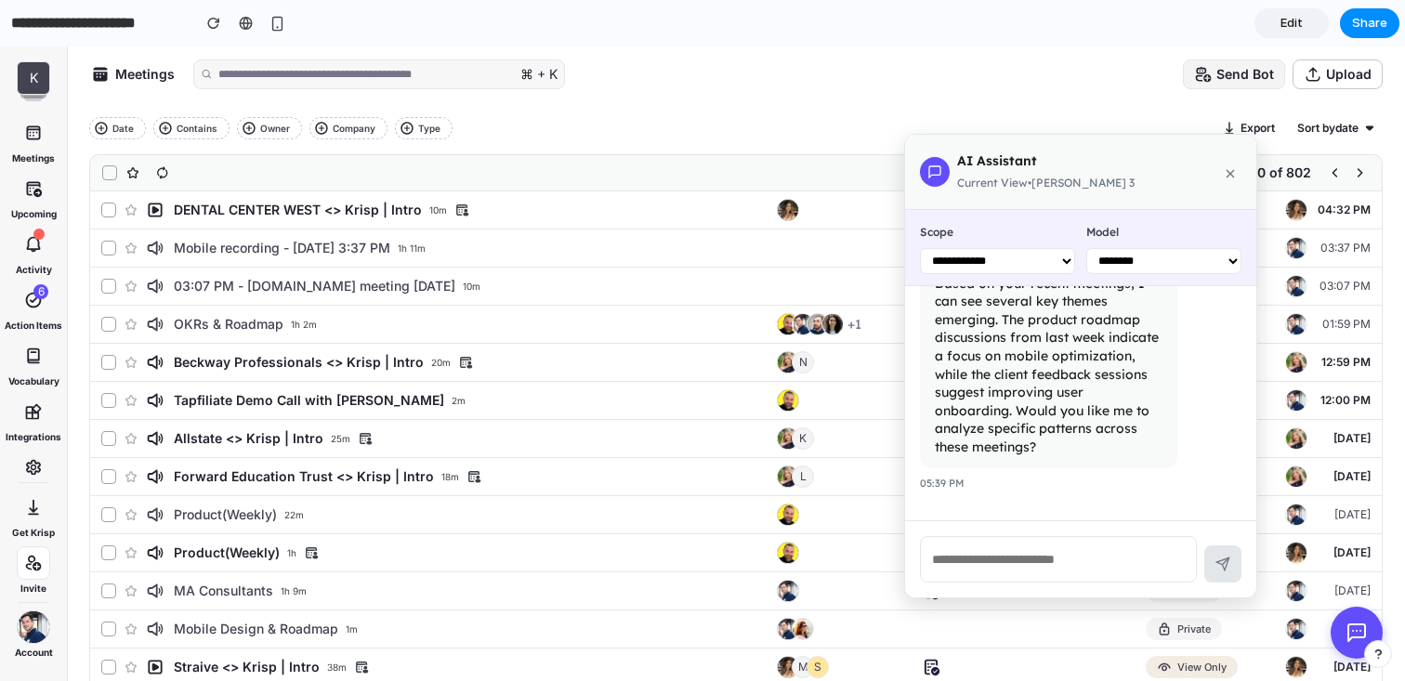
scroll to position [0, 0]
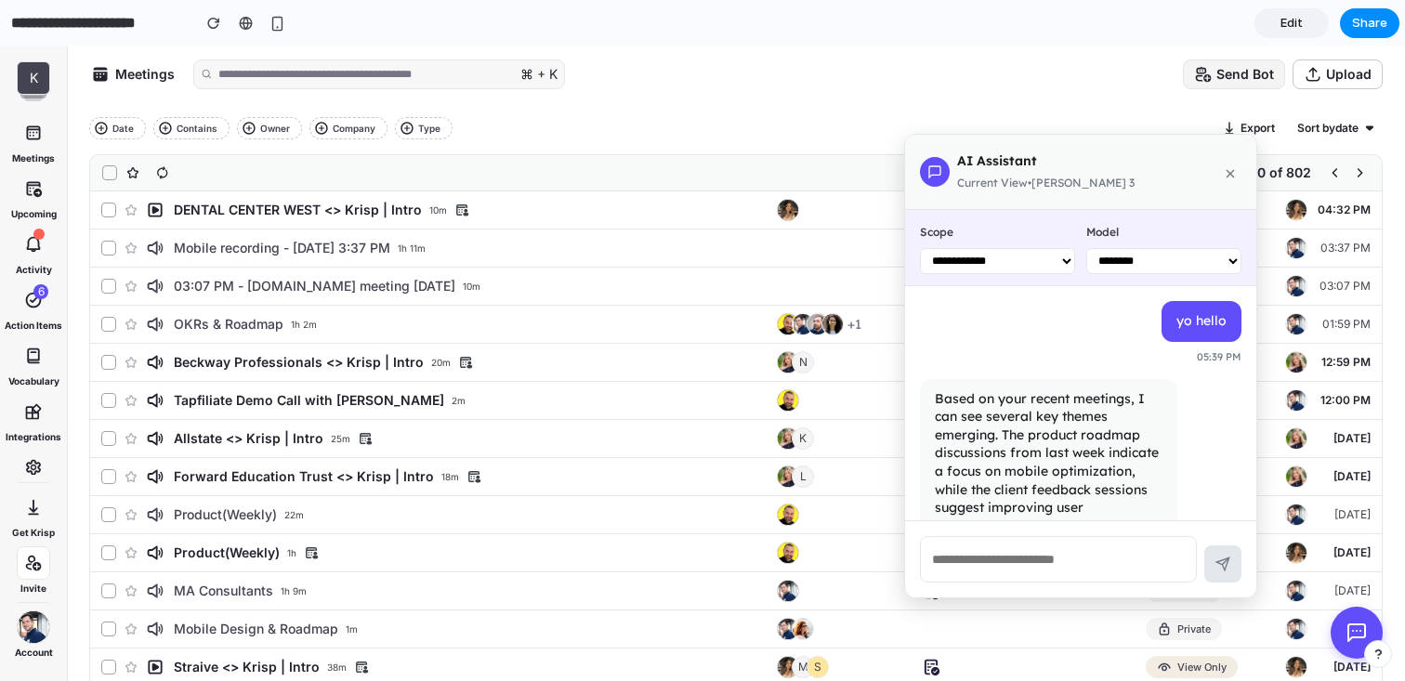
click at [1358, 636] on icon at bounding box center [1356, 632] width 17 height 17
click at [1224, 179] on icon at bounding box center [1230, 173] width 15 height 15
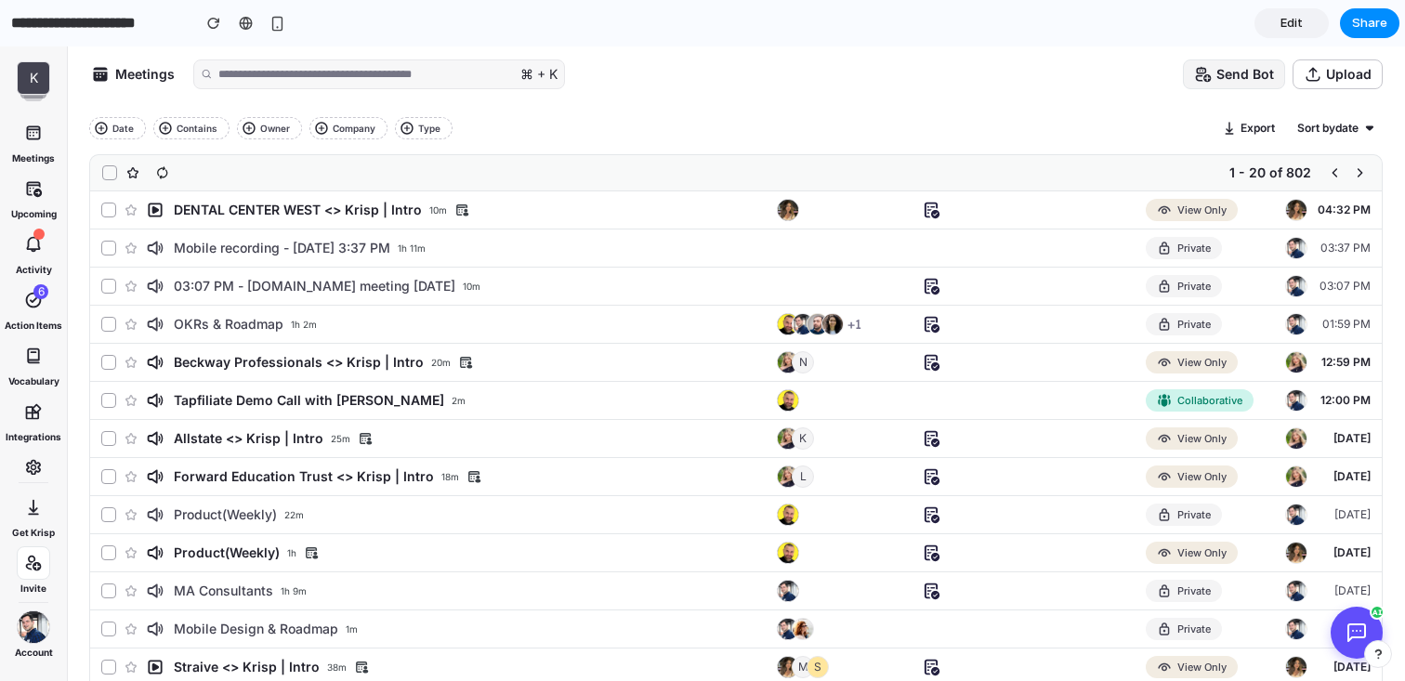
click at [1289, 23] on span "Edit" at bounding box center [1291, 23] width 22 height 19
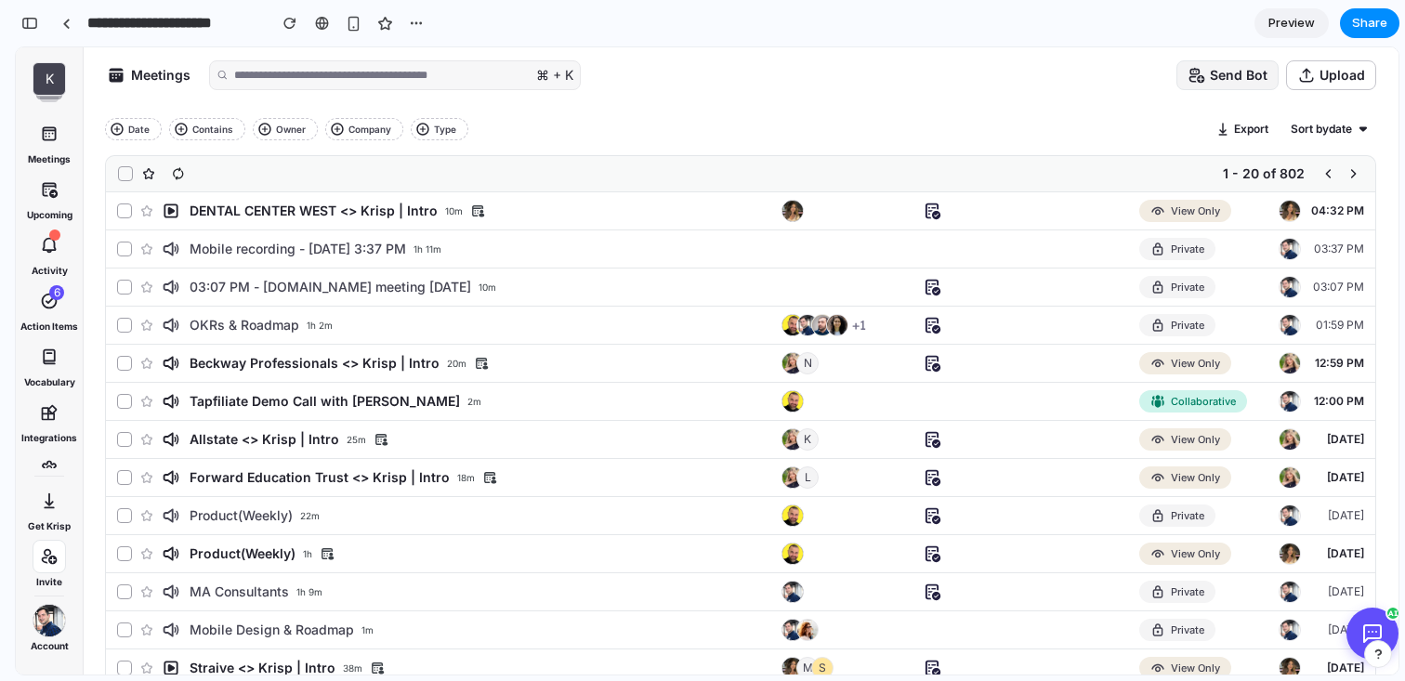
scroll to position [1268, 0]
click at [31, 20] on div "button" at bounding box center [29, 23] width 17 height 13
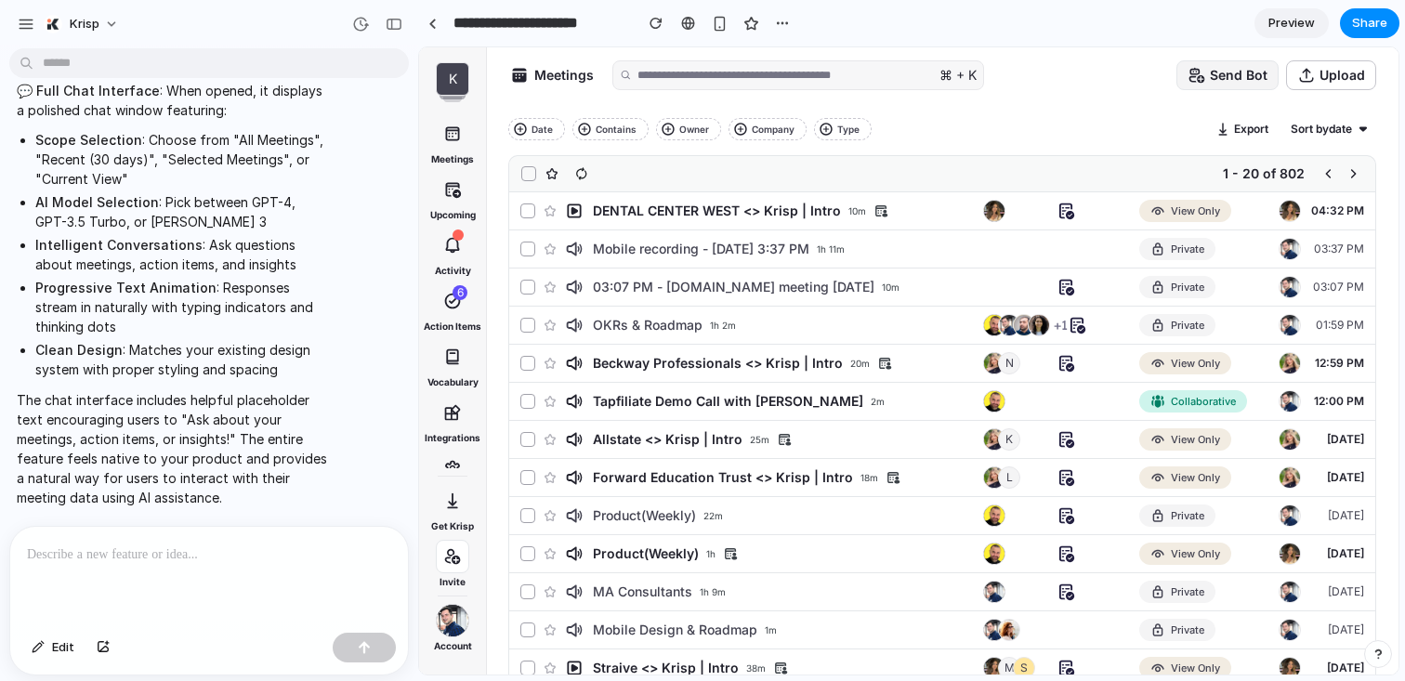
scroll to position [0, 0]
click at [214, 583] on div at bounding box center [209, 576] width 398 height 98
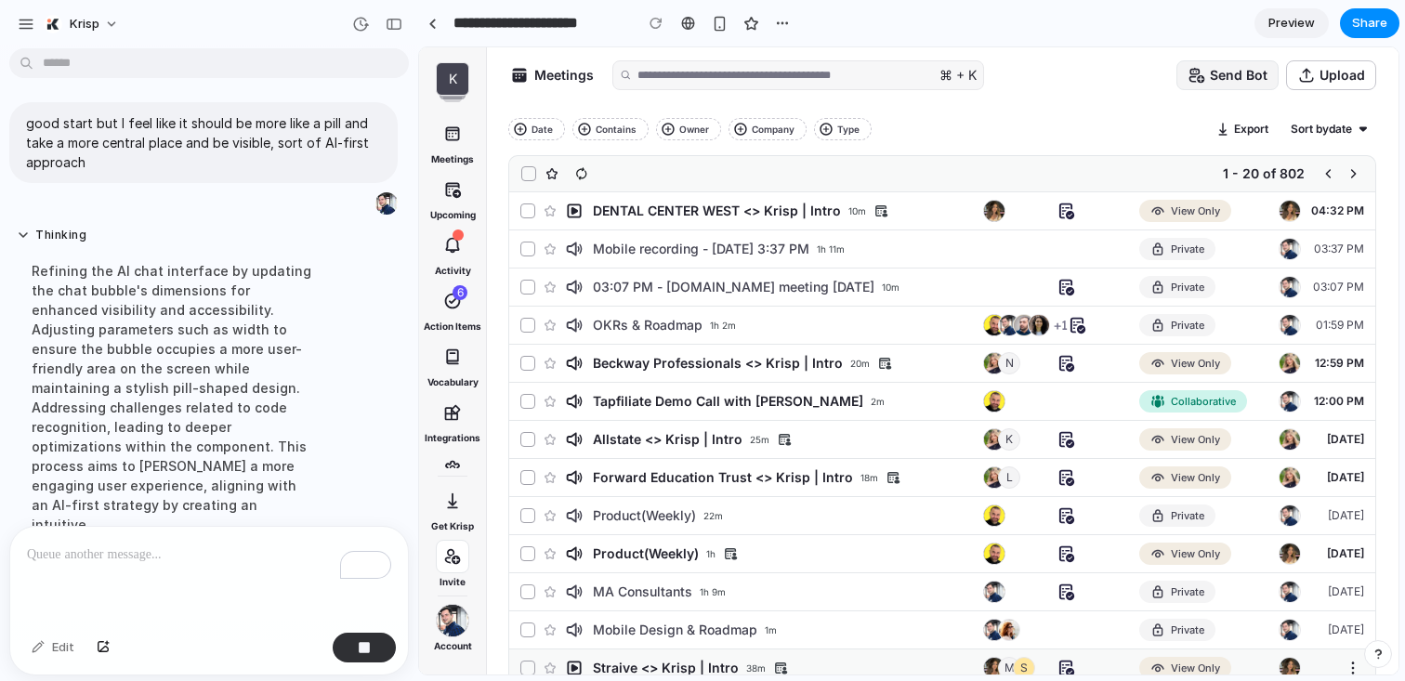
scroll to position [902, 0]
